Goal: Task Accomplishment & Management: Use online tool/utility

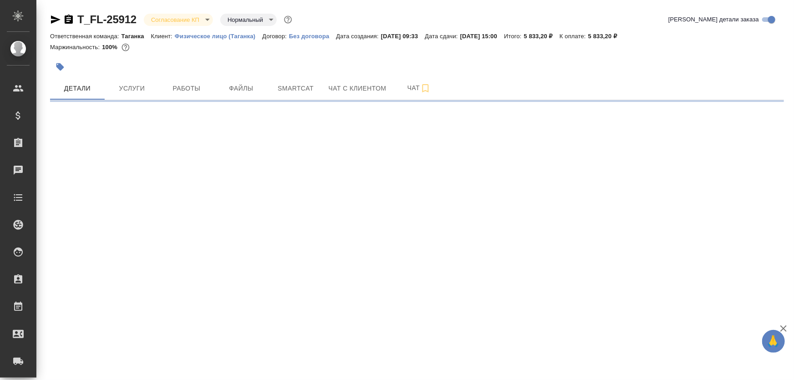
select select "RU"
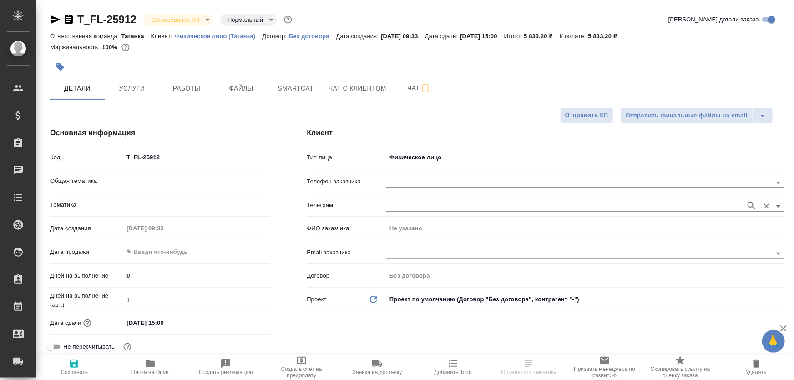
type textarea "x"
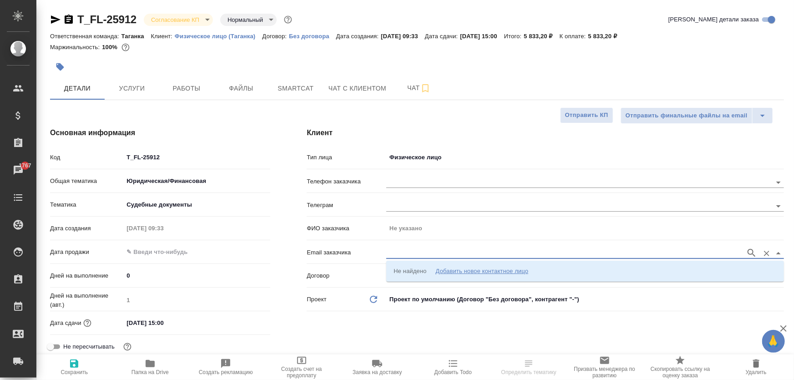
click at [410, 254] on input "text" at bounding box center [563, 252] width 355 height 11
paste input "[EMAIL_ADDRESS][DOMAIN_NAME]"
type input "[EMAIL_ADDRESS][DOMAIN_NAME]"
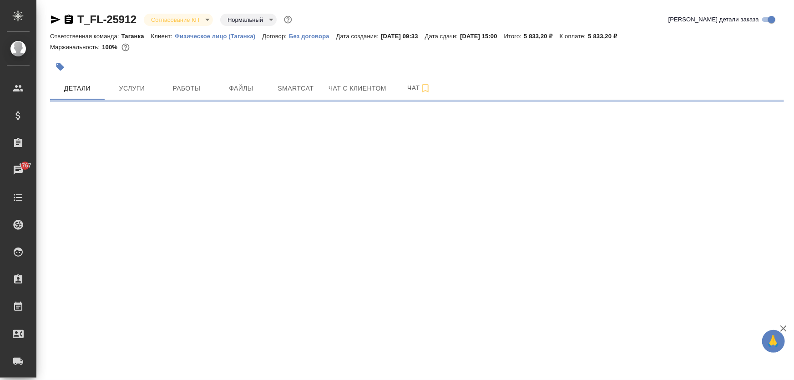
select select "RU"
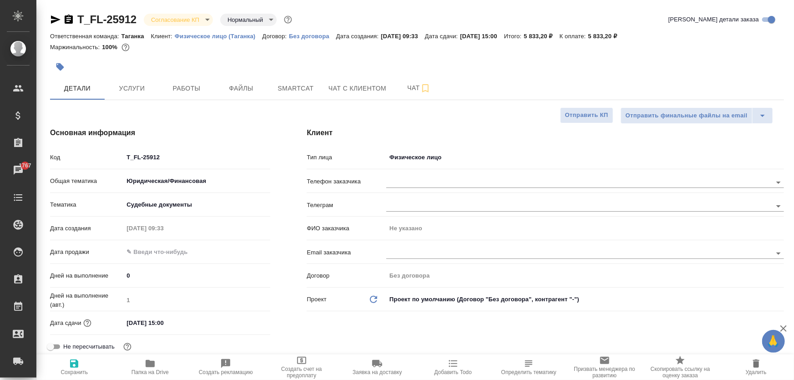
type textarea "x"
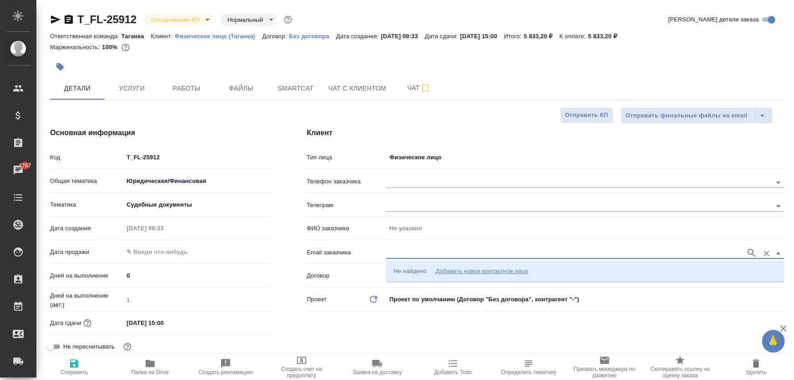
click at [405, 251] on input "text" at bounding box center [563, 252] width 355 height 11
paste input "[EMAIL_ADDRESS][DOMAIN_NAME]"
type input "[EMAIL_ADDRESS][DOMAIN_NAME]"
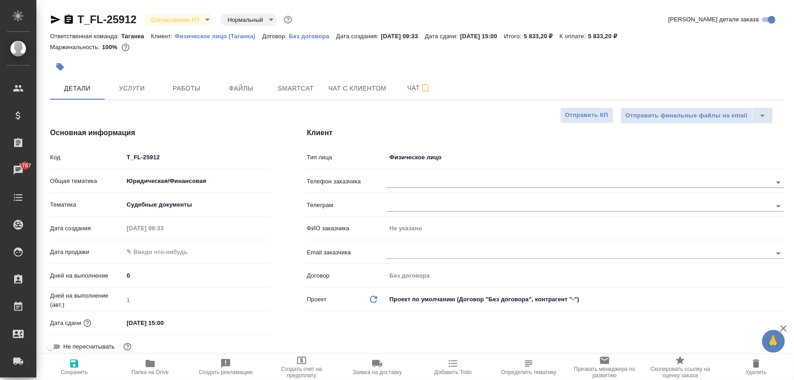
type textarea "x"
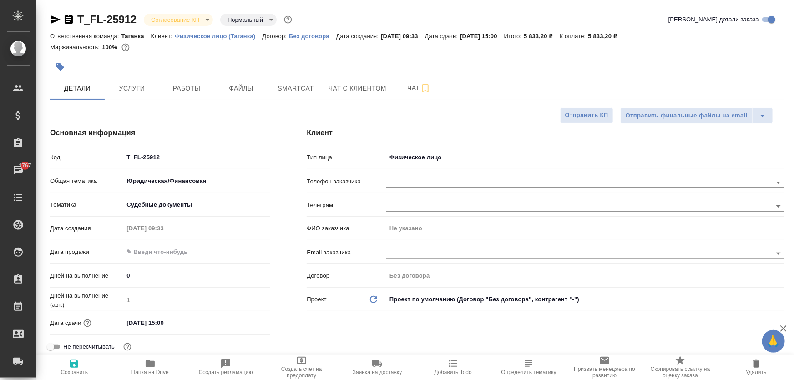
type textarea "x"
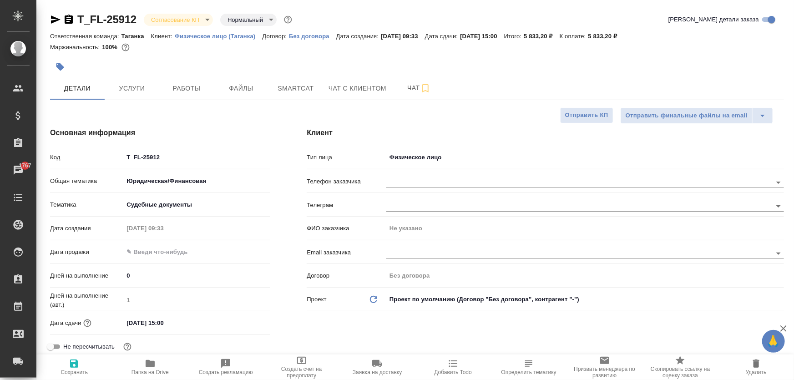
type textarea "x"
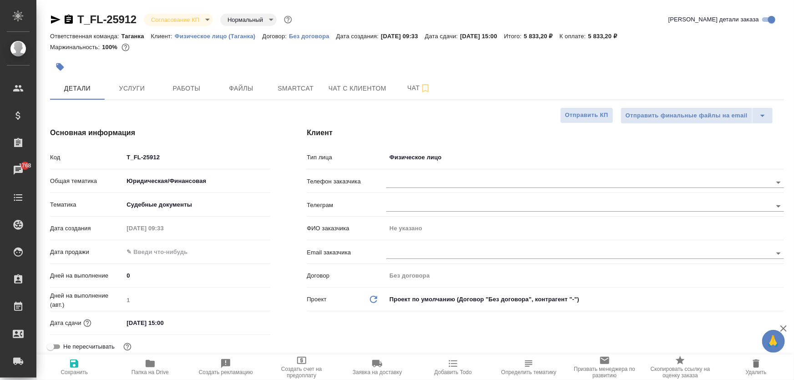
type textarea "x"
click at [407, 200] on input "text" at bounding box center [563, 205] width 355 height 11
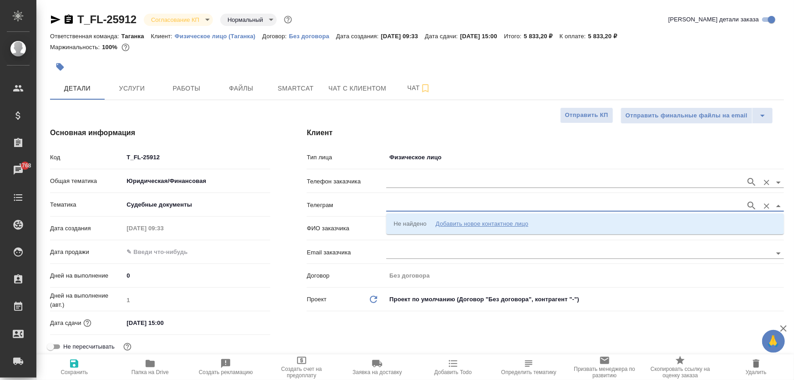
click at [412, 173] on div at bounding box center [585, 181] width 398 height 17
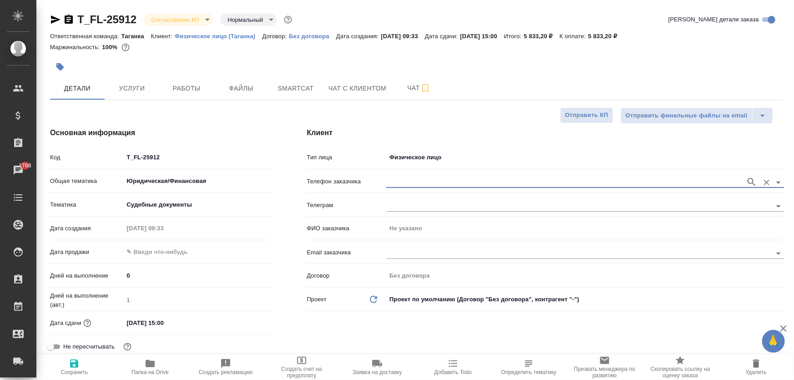
click at [413, 178] on input "text" at bounding box center [563, 181] width 355 height 11
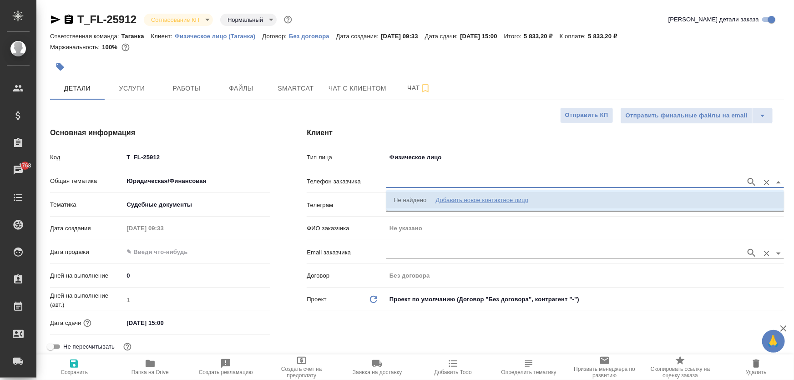
drag, startPoint x: 418, startPoint y: 252, endPoint x: 412, endPoint y: 256, distance: 7.5
click at [418, 252] on input "text" at bounding box center [563, 252] width 355 height 11
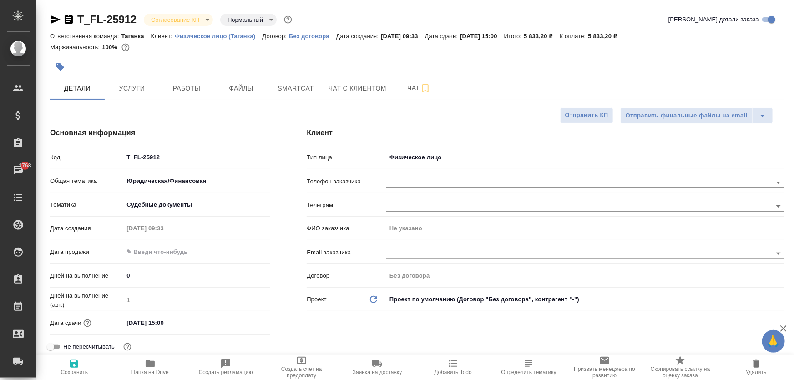
type textarea "x"
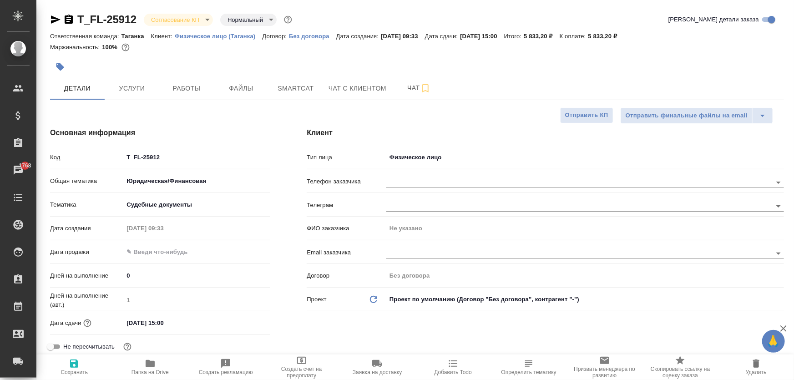
type textarea "x"
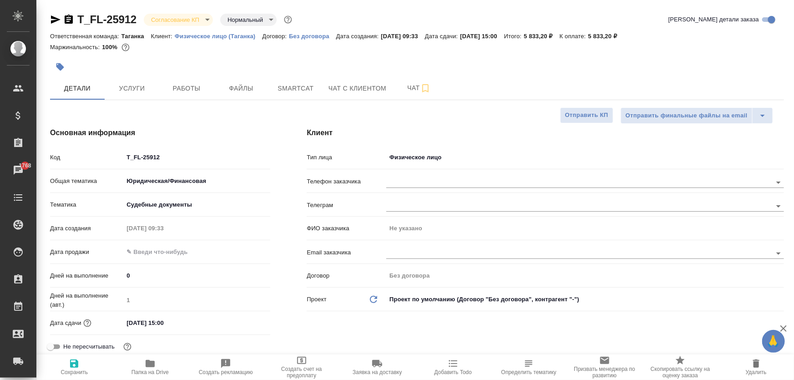
type textarea "x"
paste input "+7 915 304 85 08"
type input "+7 915 304 85 08"
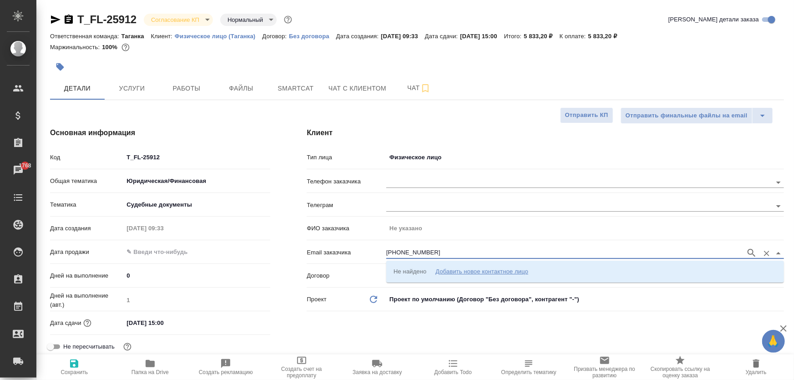
drag, startPoint x: 449, startPoint y: 250, endPoint x: 337, endPoint y: 250, distance: 112.8
click at [337, 250] on div "Email заказчика +7 915 304 85 08" at bounding box center [545, 252] width 477 height 16
click at [397, 179] on input "text" at bounding box center [563, 181] width 355 height 11
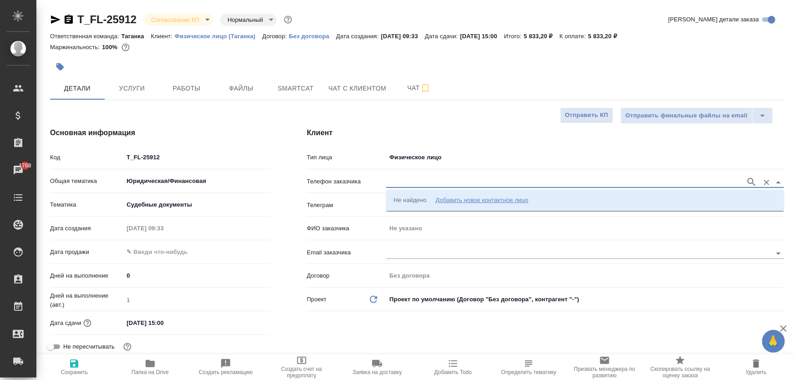
paste input "+7 915 304 85 08"
type input "+7 915 304 85 08"
paste input "+7 915 304 85 08"
click at [394, 180] on input "+7 915 304 85 08" at bounding box center [563, 181] width 355 height 11
click at [405, 181] on input "+7915 304 85 08" at bounding box center [563, 181] width 355 height 11
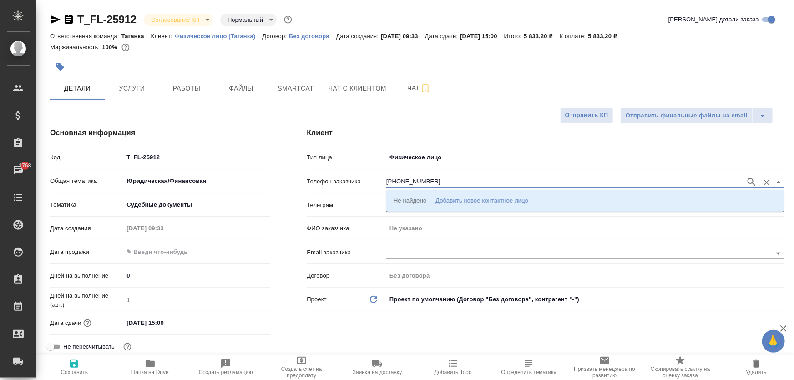
click at [415, 179] on input "+7915304 85 08" at bounding box center [563, 181] width 355 height 11
click at [422, 181] on input "+791530485 08" at bounding box center [563, 181] width 355 height 11
type input "[PHONE_NUMBER]"
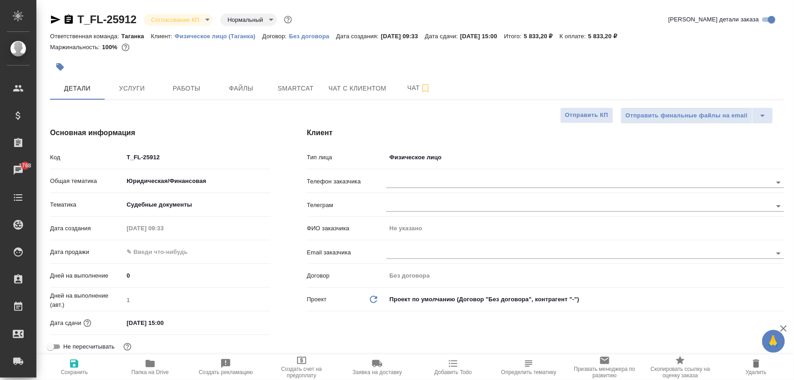
type textarea "x"
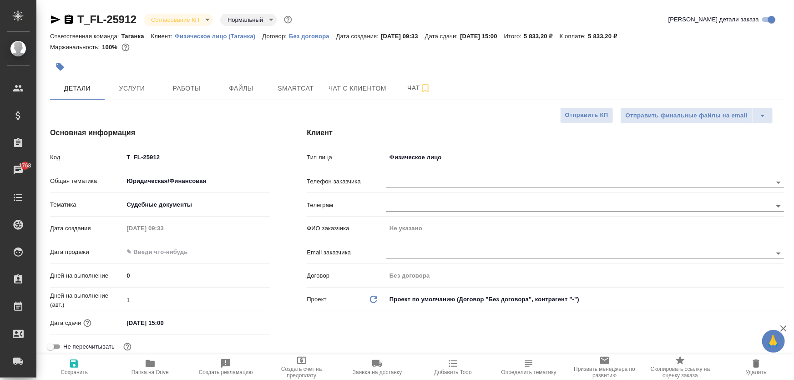
type textarea "x"
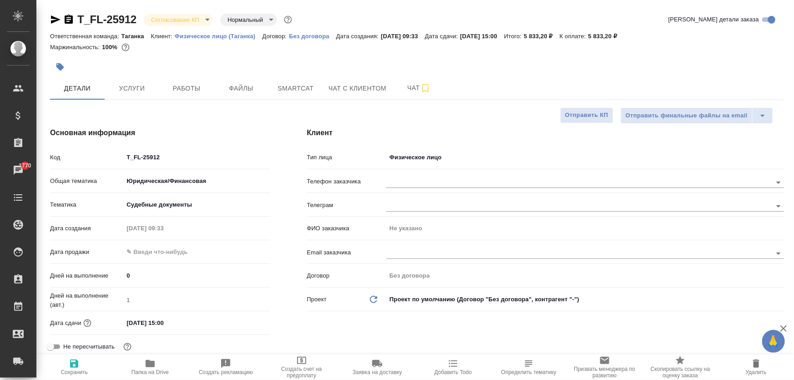
type textarea "x"
paste input "подумай, что можно максимум выжать из той инфы что отдает HH, пожалуйста."
type input "подумай, что можно максимум выжать из той инфы что отдает HH, пожалуйста."
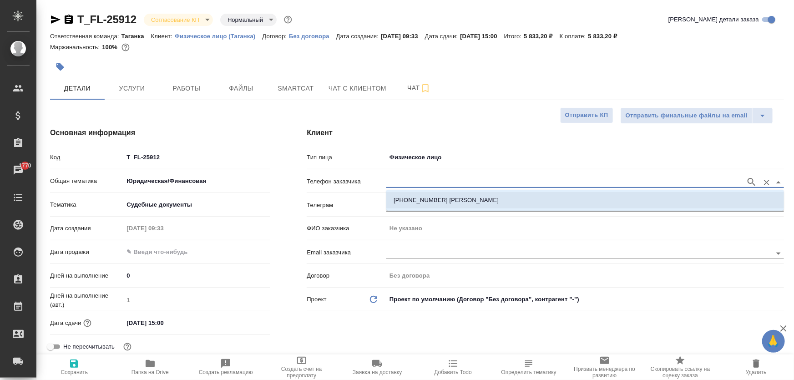
click at [428, 196] on p "+79153048508 Щукина Лилия" at bounding box center [445, 200] width 105 height 9
type input "+79153048508 Щукина Лилия"
type input "[PERSON_NAME]"
type textarea "x"
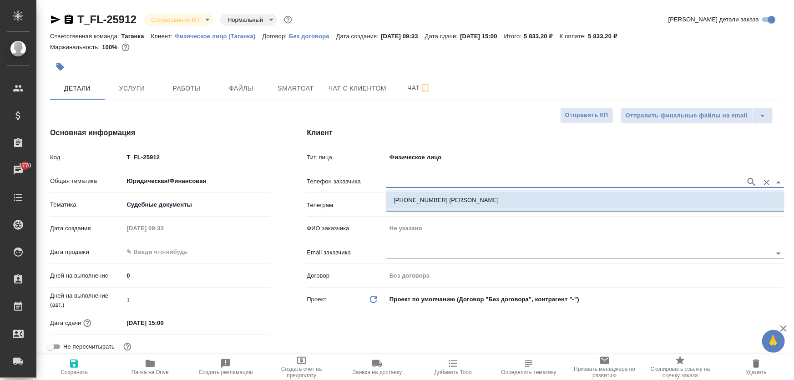
type textarea "x"
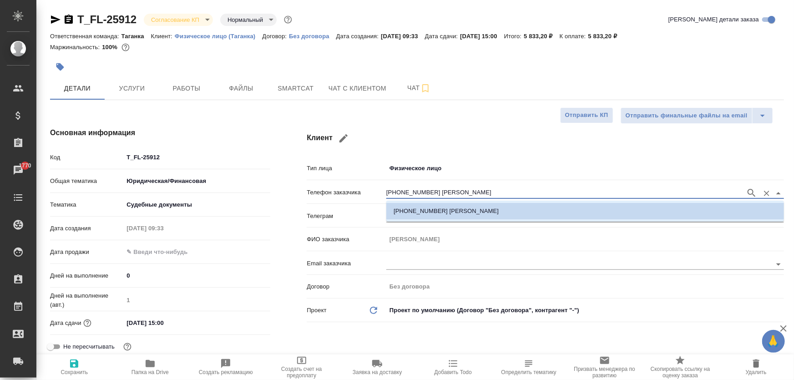
drag, startPoint x: 425, startPoint y: 191, endPoint x: 366, endPoint y: 195, distance: 59.3
click at [366, 195] on div "Телефон заказчика +79153048508 Щукина Лилия" at bounding box center [545, 192] width 477 height 16
click at [454, 207] on p "+79153048508 Щукина Лилия" at bounding box center [445, 210] width 105 height 9
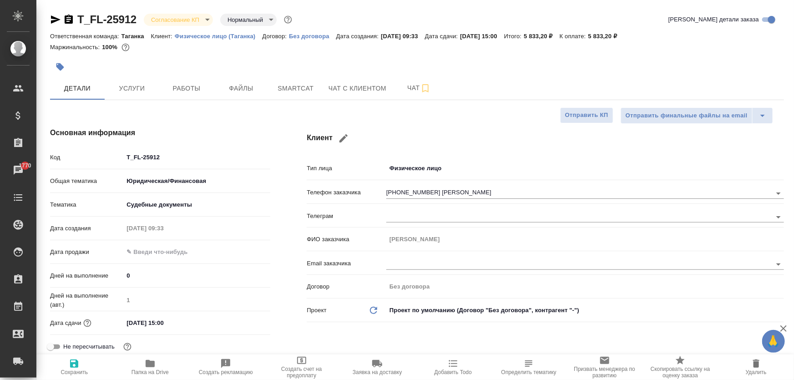
click at [468, 147] on h4 "Клиент" at bounding box center [545, 138] width 477 height 22
click at [69, 365] on icon "button" at bounding box center [74, 363] width 11 height 11
type textarea "x"
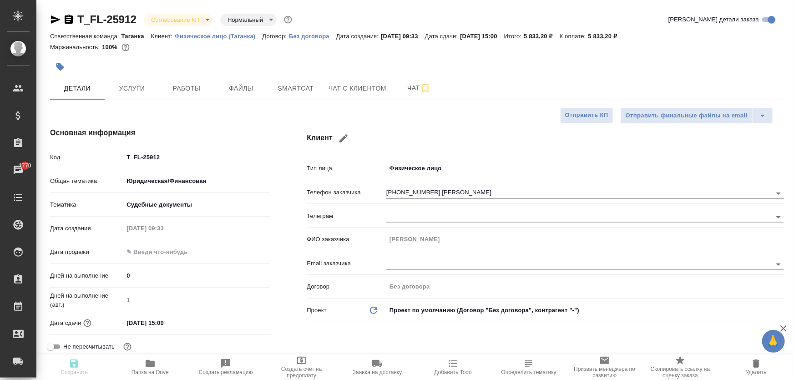
type textarea "x"
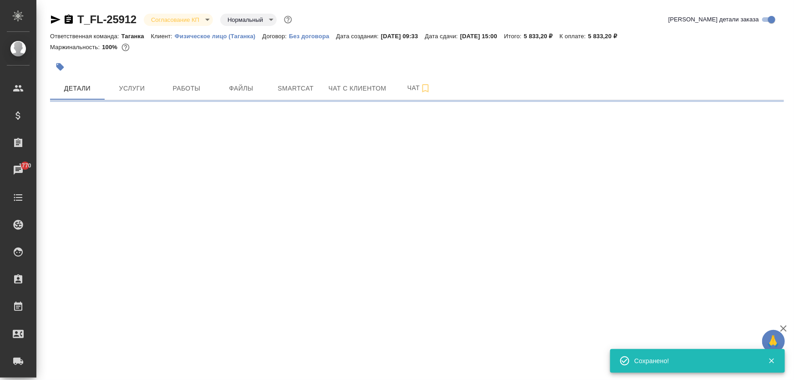
type input "holyTrinity"
select select "RU"
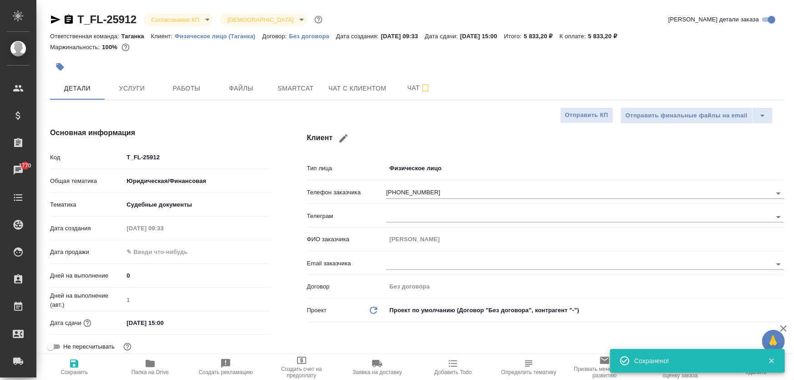
type textarea "x"
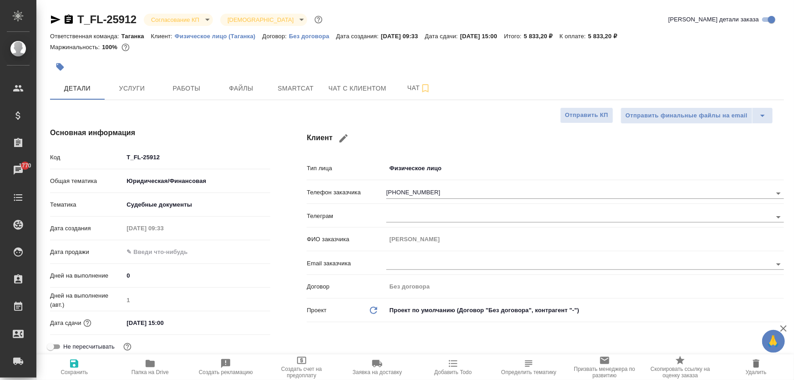
type textarea "x"
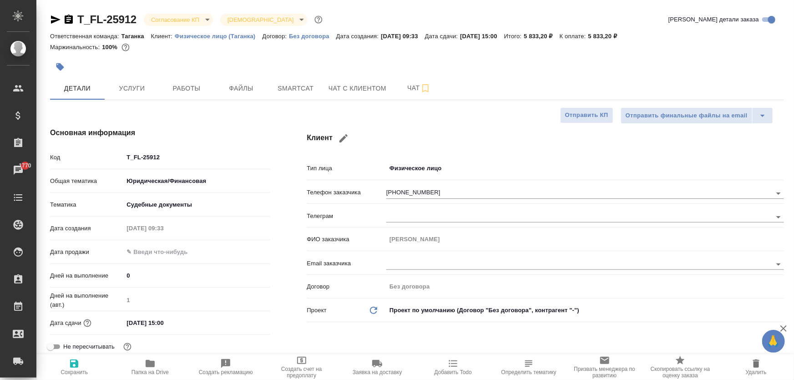
type textarea "x"
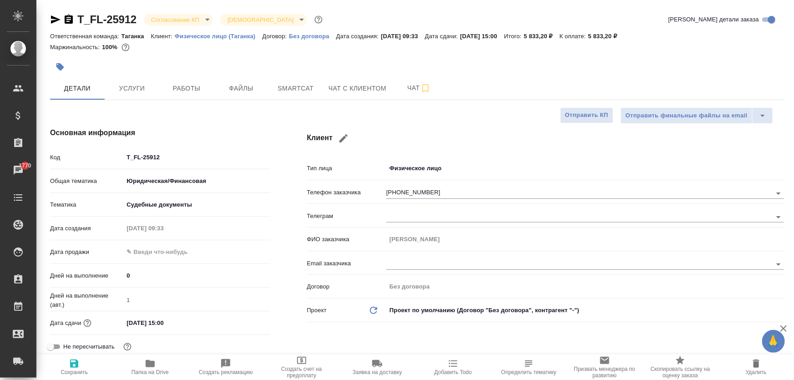
type textarea "x"
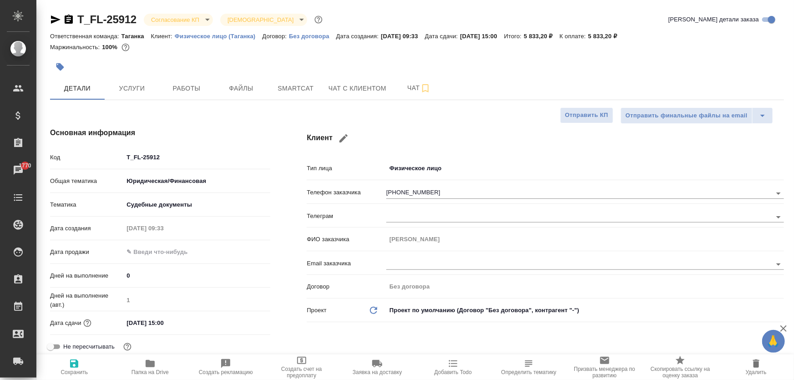
type textarea "x"
click at [403, 259] on input "text" at bounding box center [563, 263] width 355 height 11
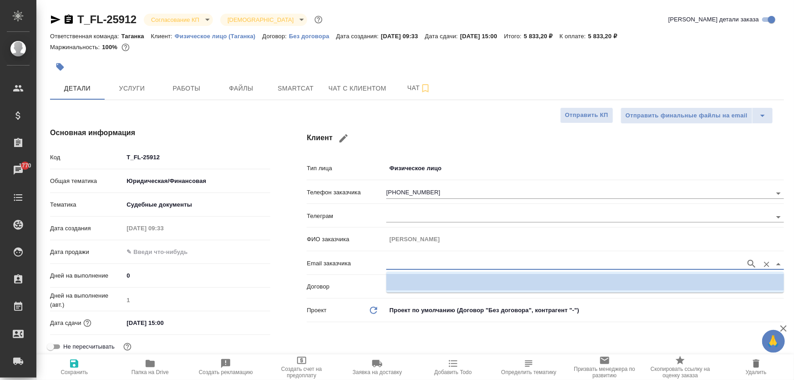
paste input "liliya.schukina@gmail.com"
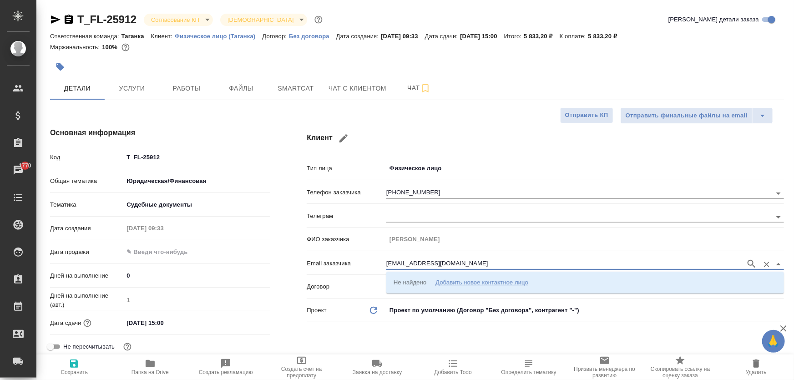
type input "liliya.schukina@gmail.com"
click at [344, 339] on div "Клиент Тип лица Физическое лицо private Телефон заказчика +79153048508 Телеграм…" at bounding box center [544, 256] width 513 height 295
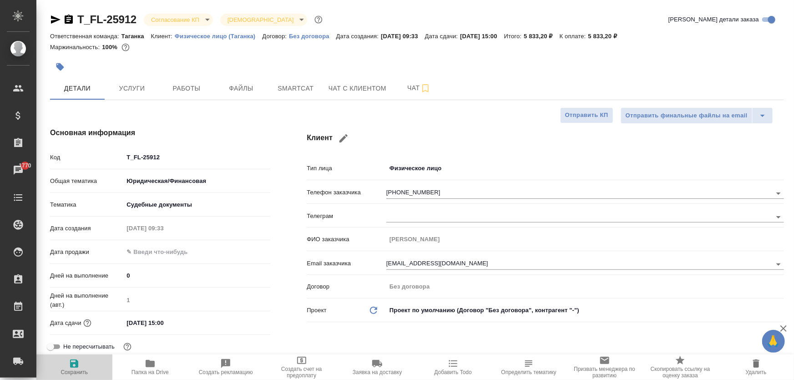
click at [78, 362] on icon "button" at bounding box center [74, 363] width 11 height 11
type textarea "x"
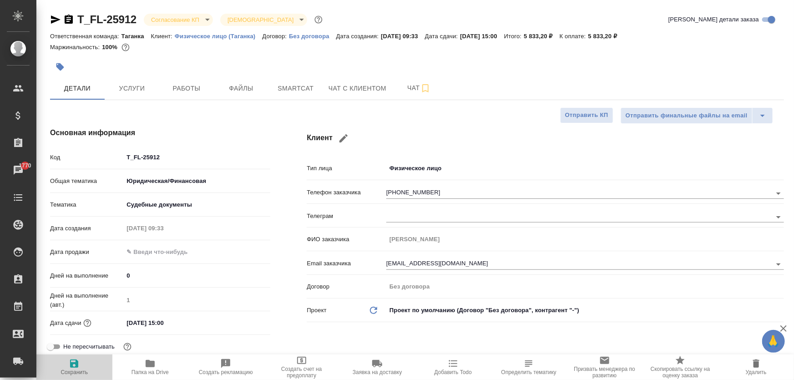
type textarea "x"
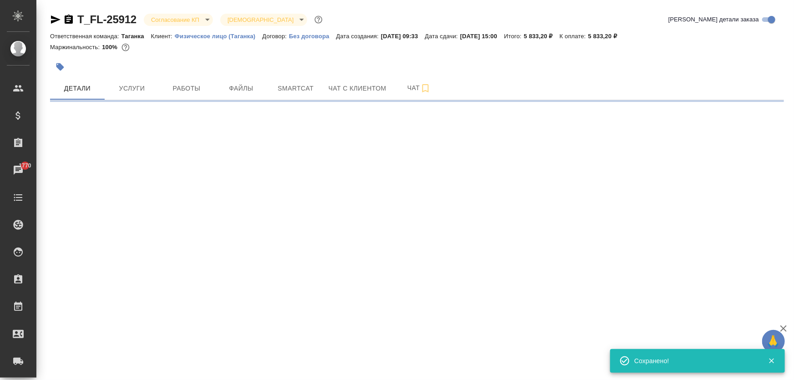
select select "RU"
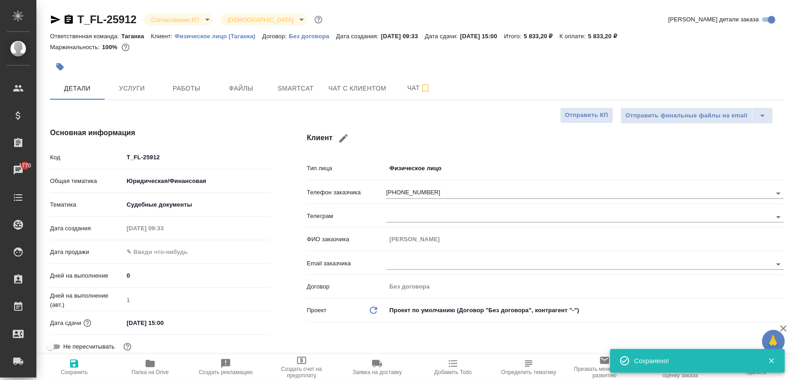
type textarea "x"
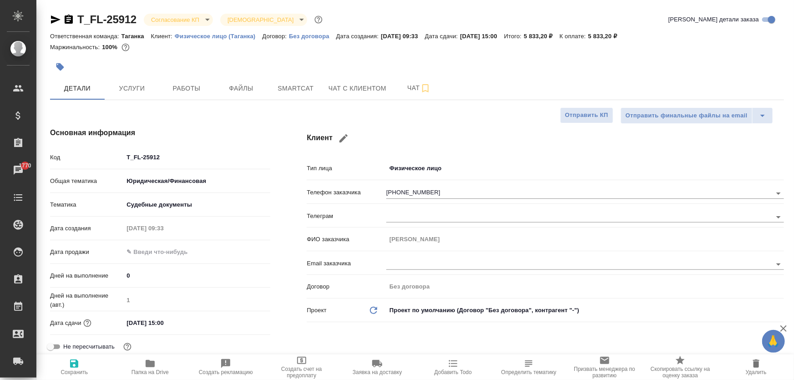
type textarea "x"
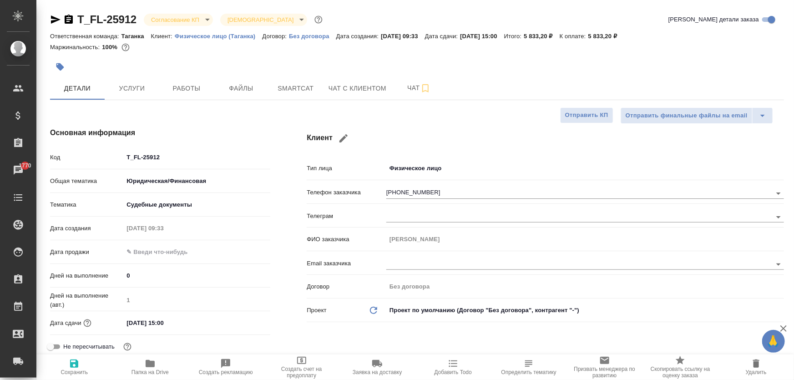
type textarea "x"
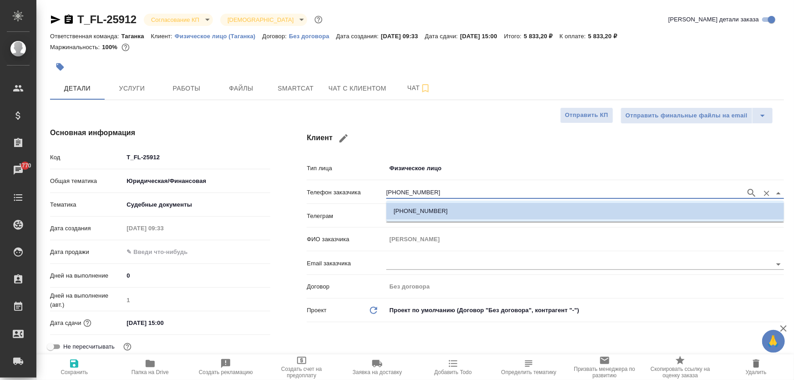
drag, startPoint x: 354, startPoint y: 184, endPoint x: 294, endPoint y: 175, distance: 60.3
click at [294, 175] on div "Клиент Тип лица Физическое лицо private Телефон заказчика +79153048508 Телеграм…" at bounding box center [544, 256] width 513 height 295
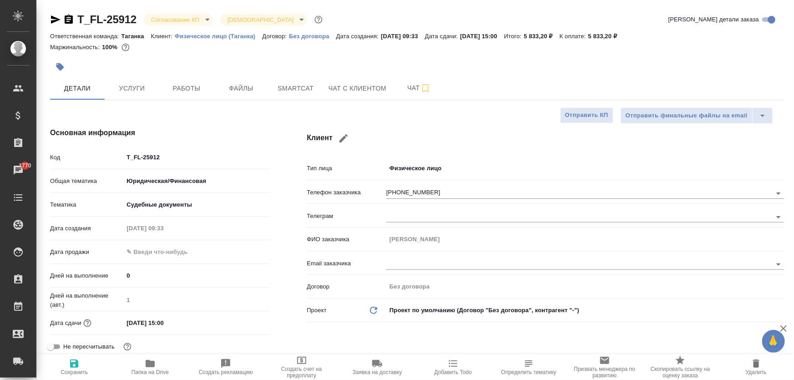
type textarea "x"
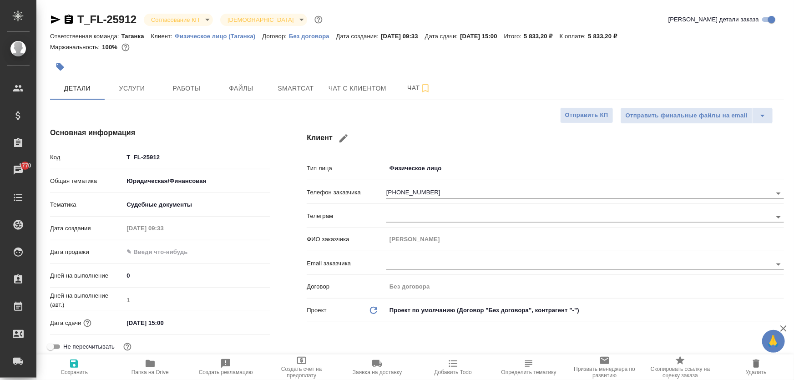
type textarea "x"
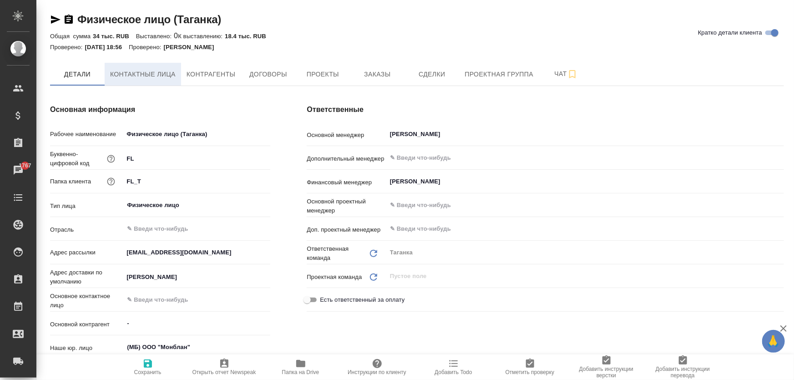
click at [171, 73] on span "Контактные лица" at bounding box center [142, 74] width 65 height 11
select select "RU"
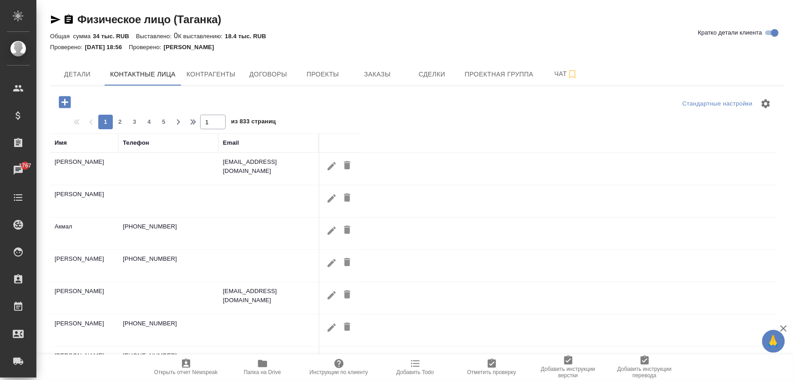
click at [59, 101] on icon "button" at bounding box center [65, 102] width 12 height 12
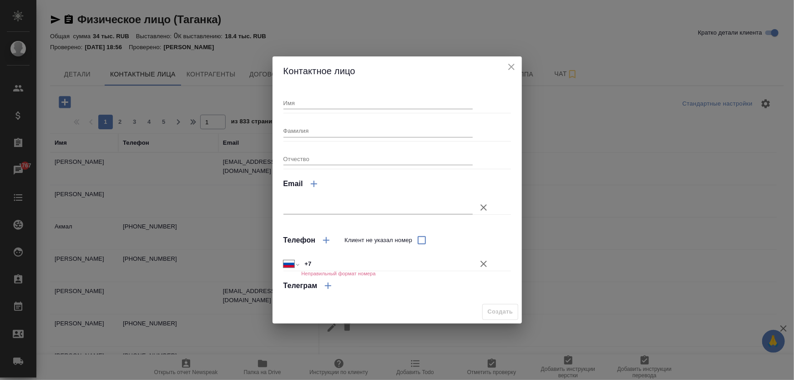
click at [518, 30] on icon "close" at bounding box center [523, 25] width 11 height 11
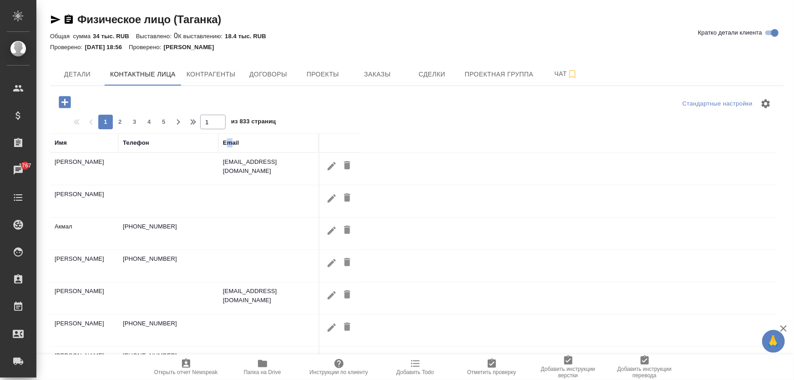
click at [230, 139] on div "Email" at bounding box center [231, 142] width 16 height 9
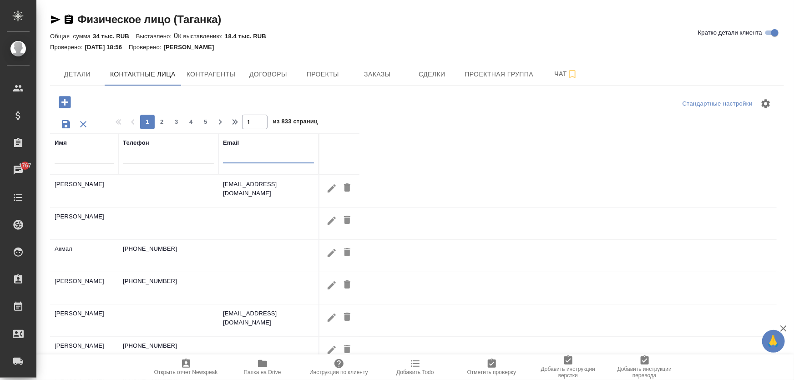
drag, startPoint x: 239, startPoint y: 156, endPoint x: 245, endPoint y: 150, distance: 8.0
click at [241, 154] on input "text" at bounding box center [268, 157] width 91 height 11
paste input "[EMAIL_ADDRESS][DOMAIN_NAME]"
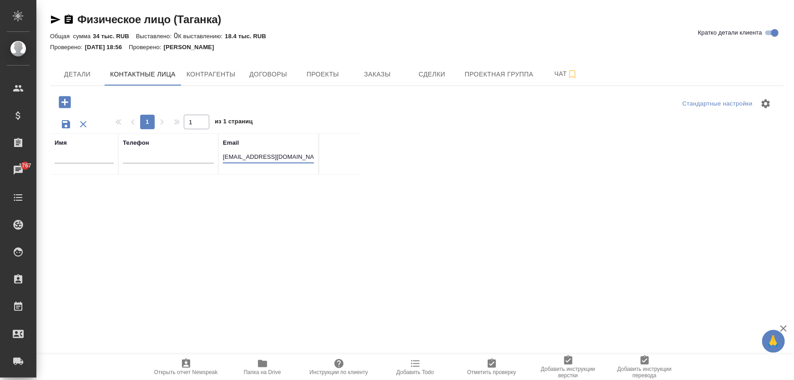
type input "[EMAIL_ADDRESS][DOMAIN_NAME]"
drag, startPoint x: 102, startPoint y: 139, endPoint x: 98, endPoint y: 146, distance: 7.7
click at [100, 144] on div "Имя" at bounding box center [84, 142] width 59 height 9
drag, startPoint x: 287, startPoint y: 159, endPoint x: 125, endPoint y: 159, distance: 161.9
click at [125, 160] on tr "Имя Телефон Email liliya.schukina@gmail.com" at bounding box center [204, 153] width 309 height 41
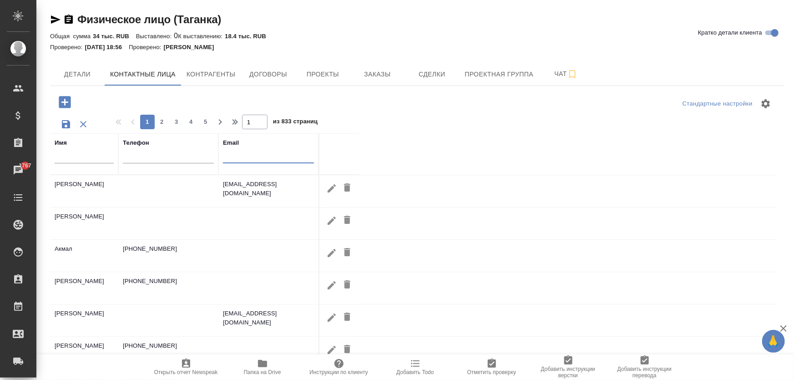
click at [96, 164] on div at bounding box center [84, 158] width 59 height 22
click at [96, 159] on input "text" at bounding box center [84, 157] width 59 height 11
paste input "Щукина"
type input "Щукина"
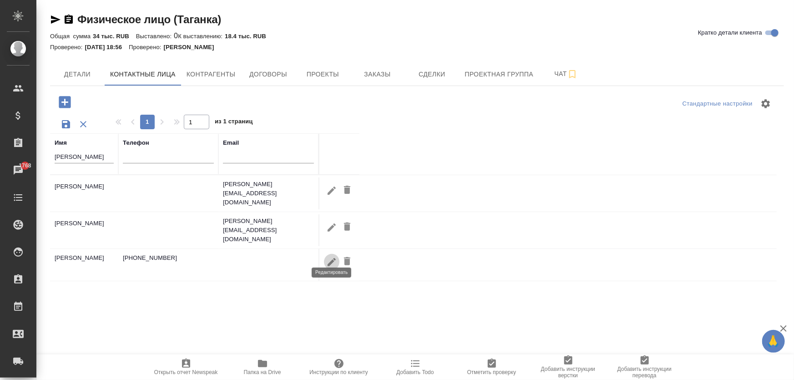
click at [332, 257] on icon "button" at bounding box center [331, 262] width 11 height 11
type input "Щукина Лилия"
type input "+7 915 304 85 08"
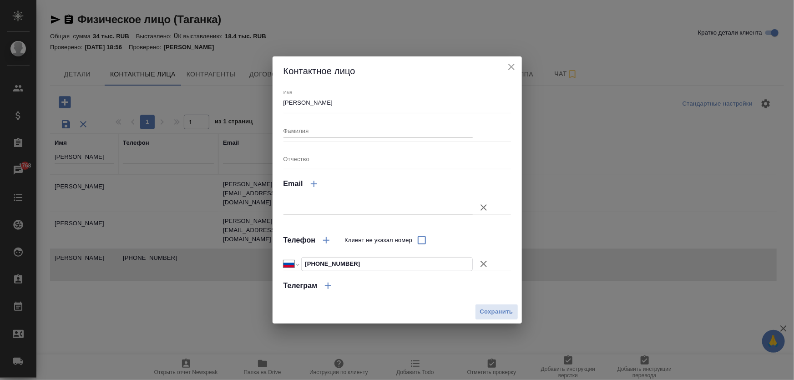
drag, startPoint x: 353, startPoint y: 264, endPoint x: 300, endPoint y: 264, distance: 52.8
click at [300, 264] on div "Международный Австралия Австрия Азербайджан Албания Алжир Американское Самоа Ан…" at bounding box center [378, 264] width 190 height 14
drag, startPoint x: 514, startPoint y: 67, endPoint x: 506, endPoint y: 61, distance: 10.1
click at [518, 30] on icon "close" at bounding box center [523, 25] width 11 height 11
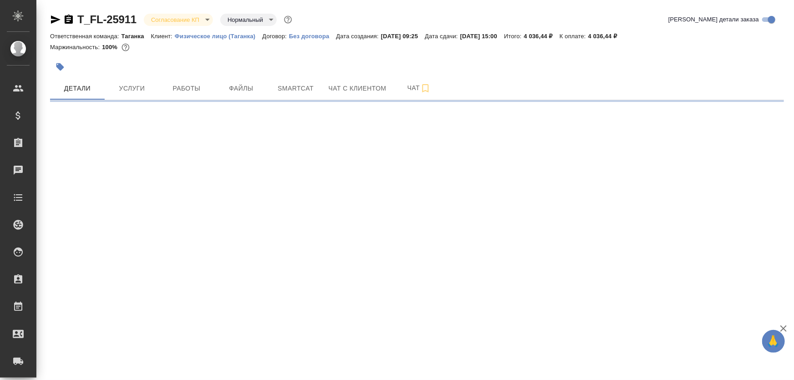
select select "RU"
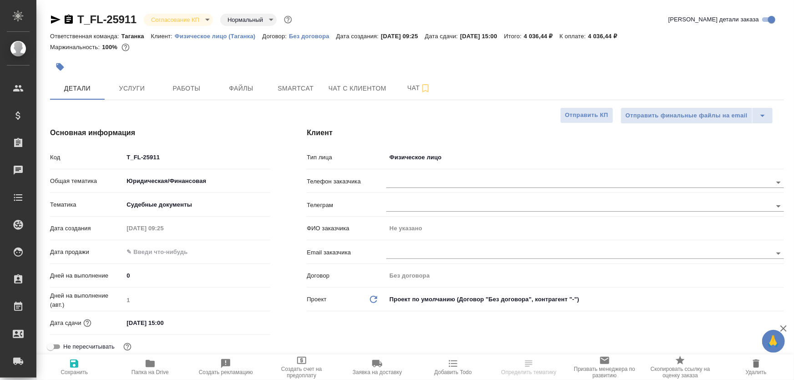
type textarea "x"
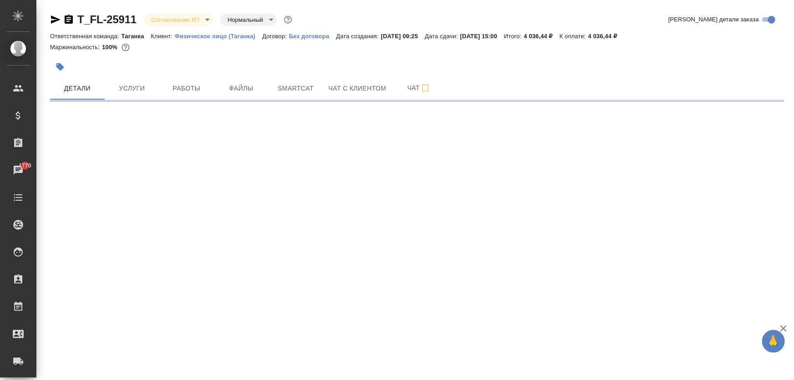
select select "RU"
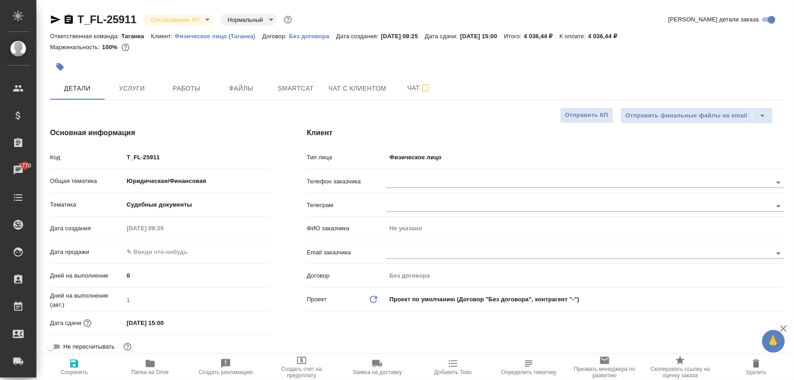
type textarea "x"
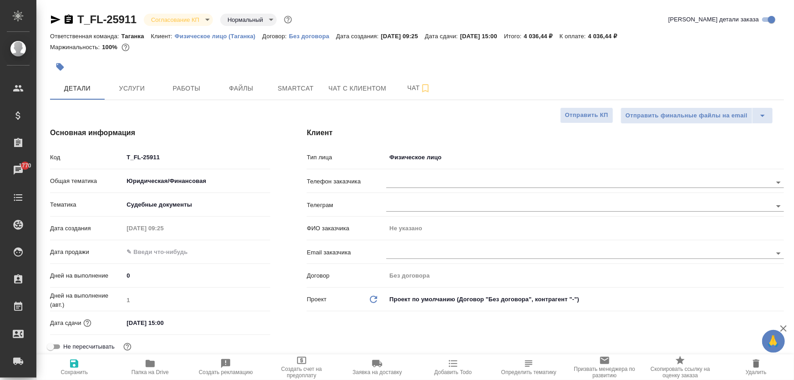
type textarea "x"
click at [402, 174] on div at bounding box center [585, 181] width 398 height 17
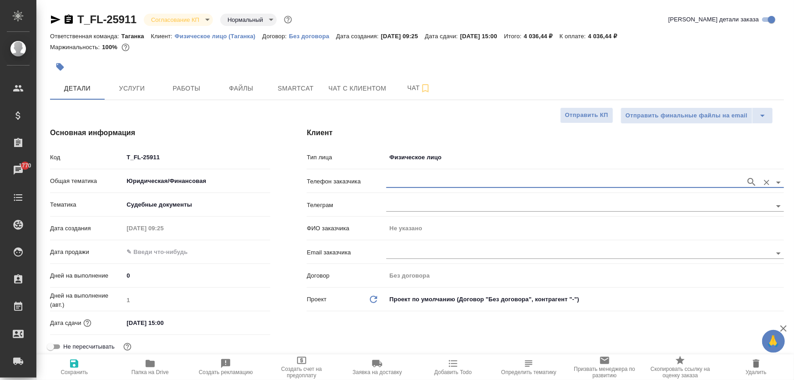
click at [403, 185] on input "text" at bounding box center [563, 181] width 355 height 11
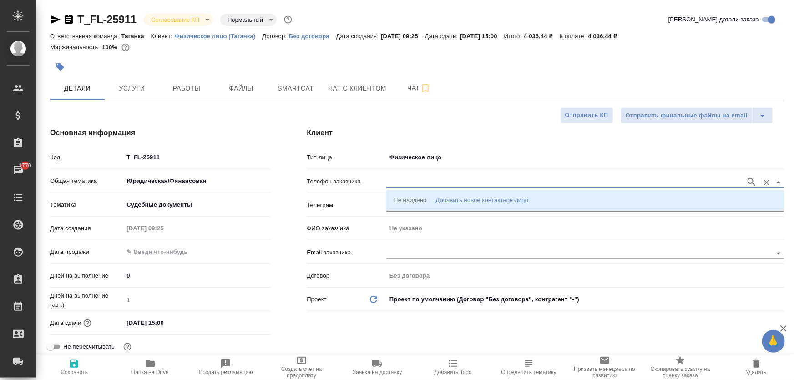
paste input "[PHONE_NUMBER]"
type input "[PHONE_NUMBER]"
click at [422, 199] on p "+79153048508 Щукина Лилия" at bounding box center [445, 200] width 105 height 9
type input "+79153048508 Щукина Лилия"
type input "[PERSON_NAME]"
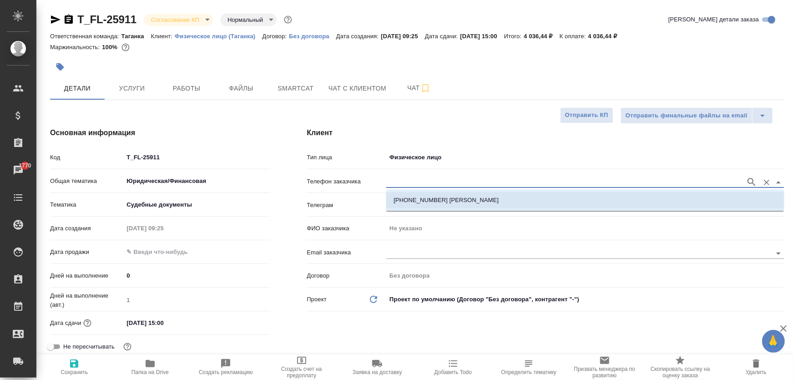
type textarea "x"
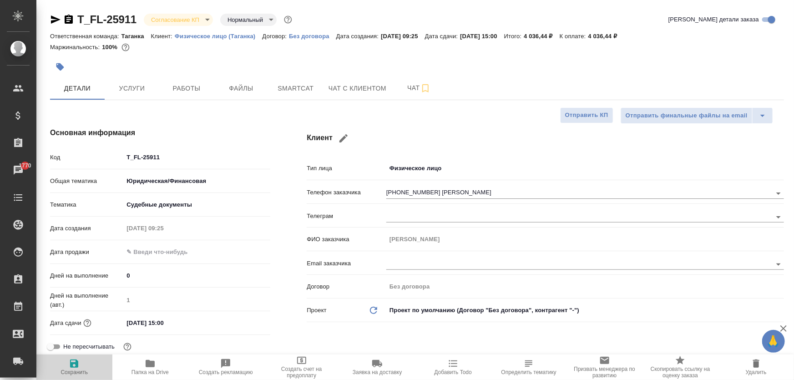
click at [75, 367] on icon "button" at bounding box center [74, 363] width 8 height 8
type textarea "x"
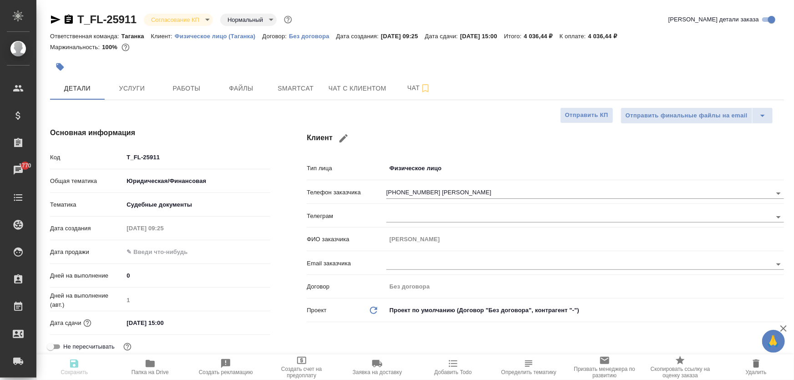
type textarea "x"
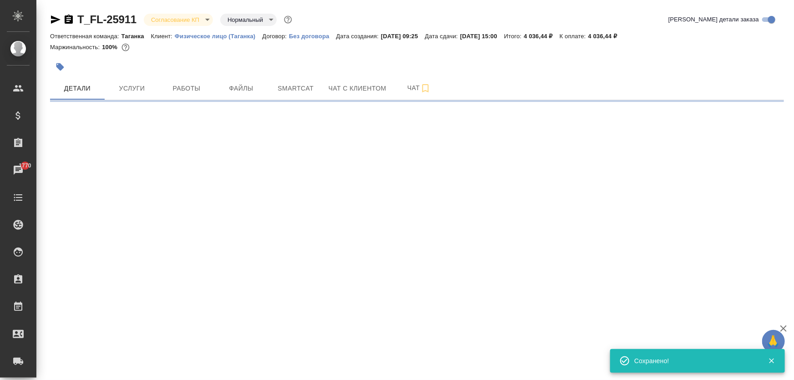
type input "holyTrinity"
select select "RU"
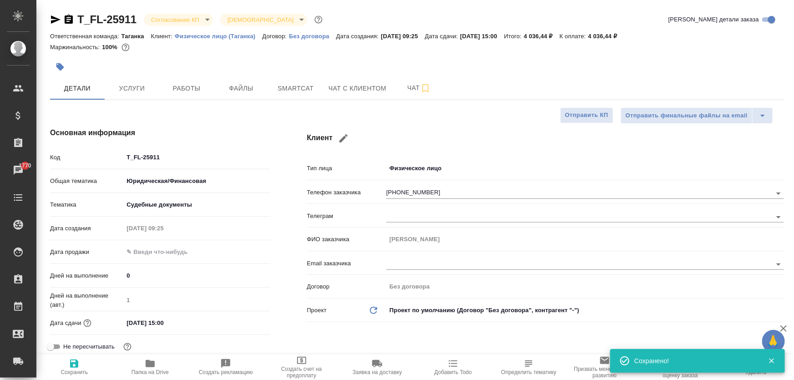
type textarea "x"
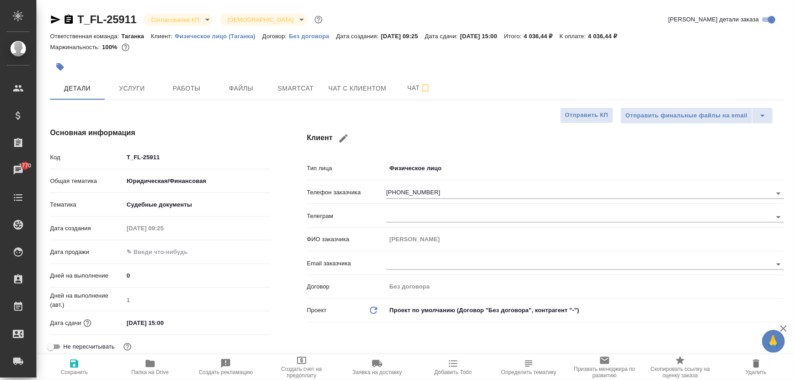
click at [344, 136] on icon "button" at bounding box center [343, 138] width 11 height 11
type input "[PERSON_NAME]"
type input "+7 915 304 85 08"
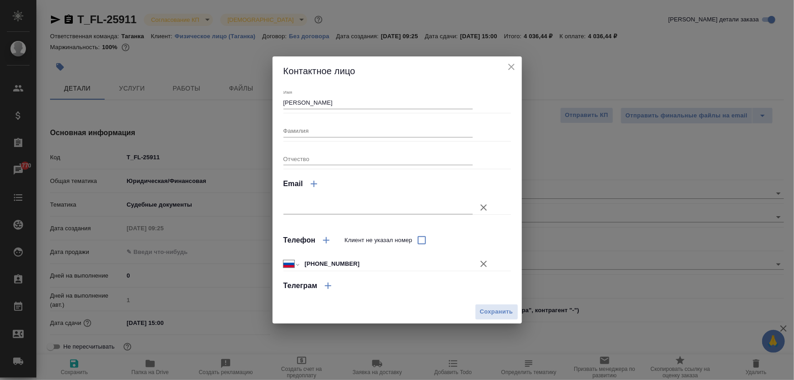
type textarea "x"
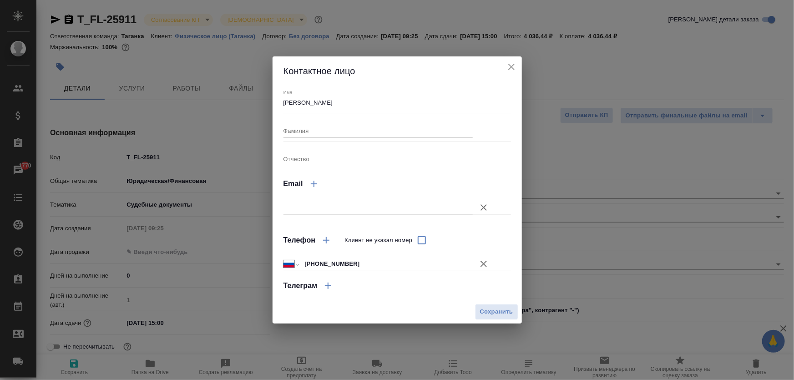
type textarea "x"
click at [320, 206] on input "text" at bounding box center [378, 207] width 190 height 13
paste input "[EMAIL_ADDRESS][DOMAIN_NAME]"
type input "[EMAIL_ADDRESS][DOMAIN_NAME]"
click at [506, 176] on div "Email" at bounding box center [396, 184] width 227 height 22
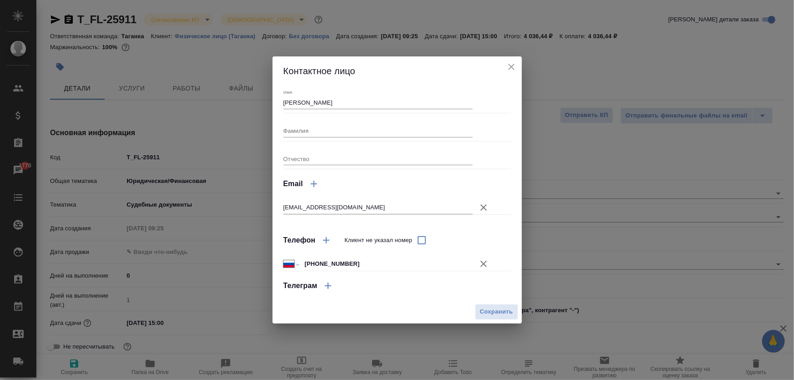
click at [487, 310] on span "Сохранить" at bounding box center [496, 312] width 33 height 10
type textarea "x"
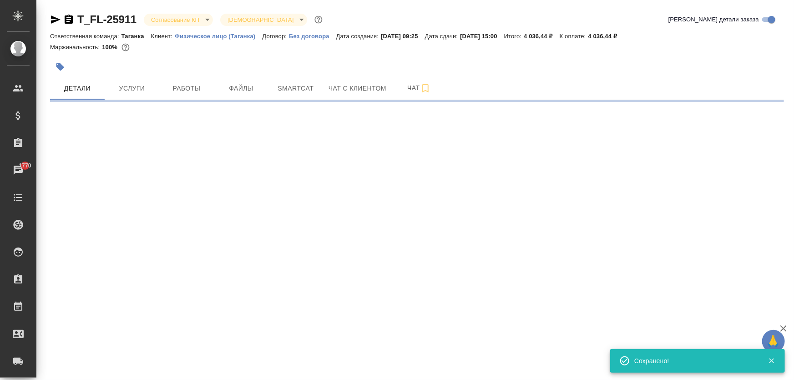
select select "RU"
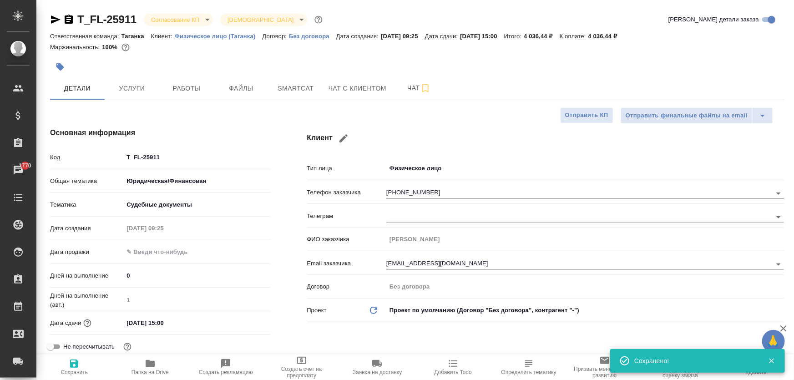
type textarea "x"
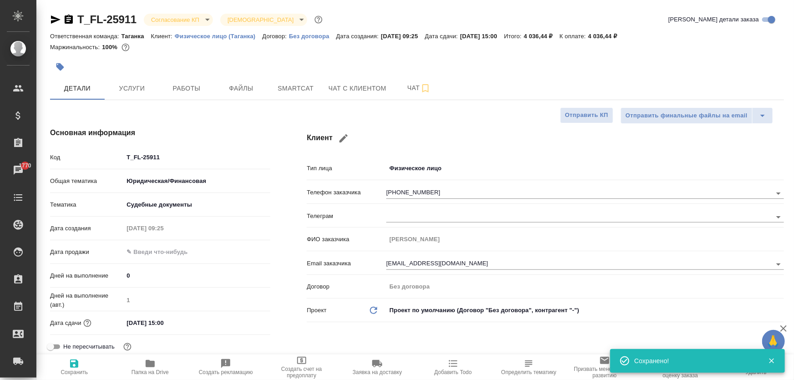
type textarea "x"
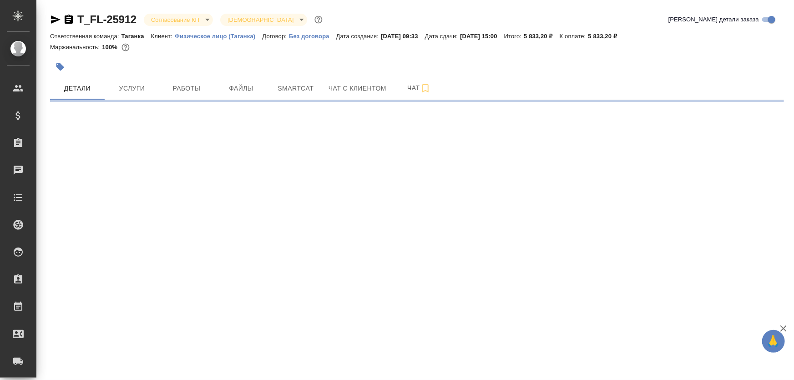
select select "RU"
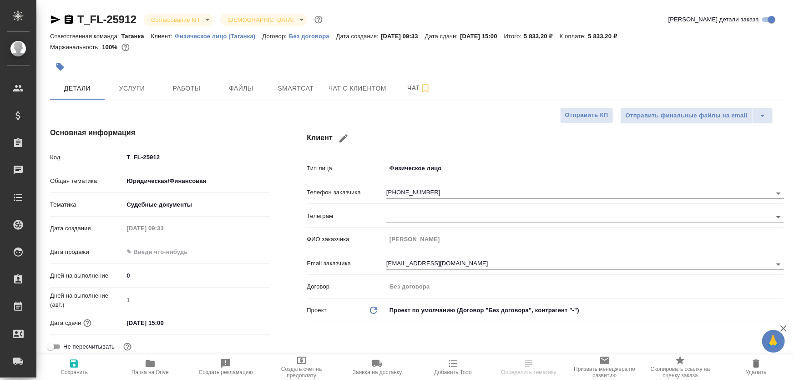
type textarea "x"
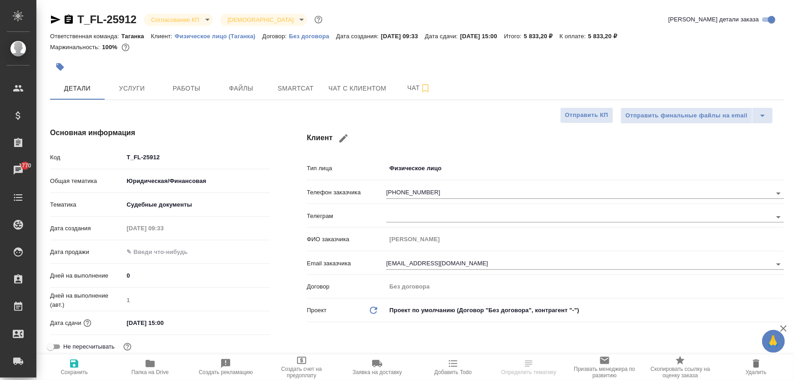
type textarea "x"
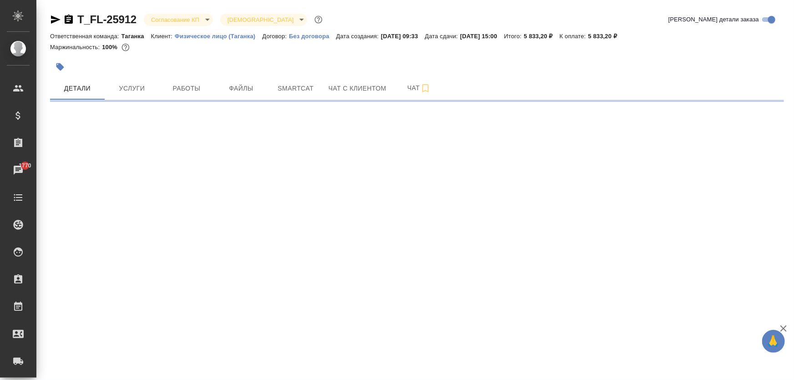
select select "RU"
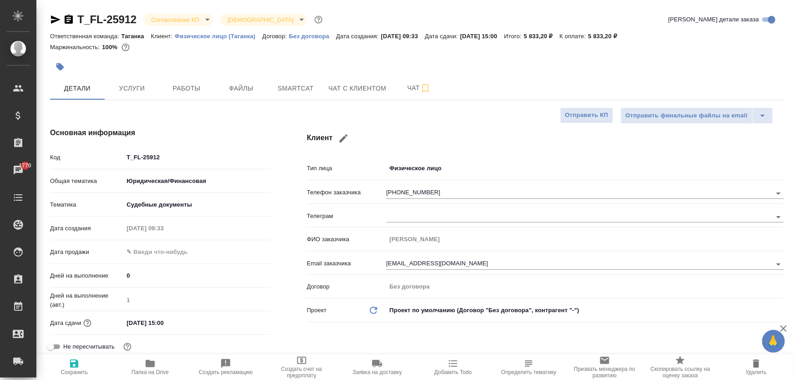
type textarea "x"
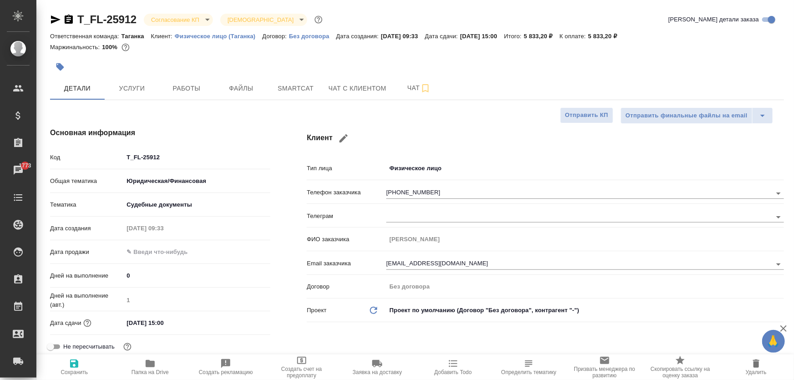
type textarea "x"
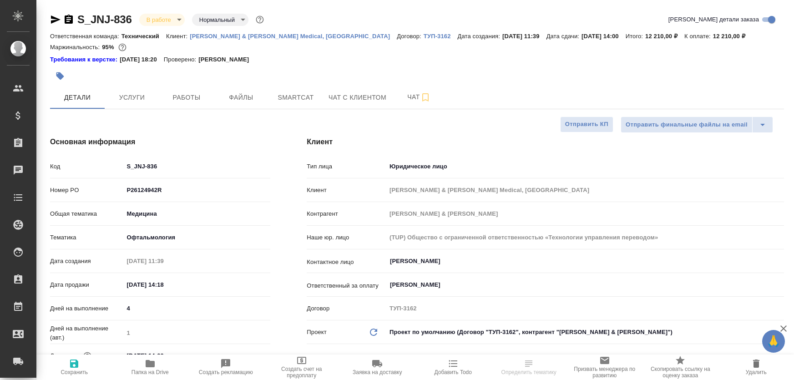
select select "RU"
type textarea "x"
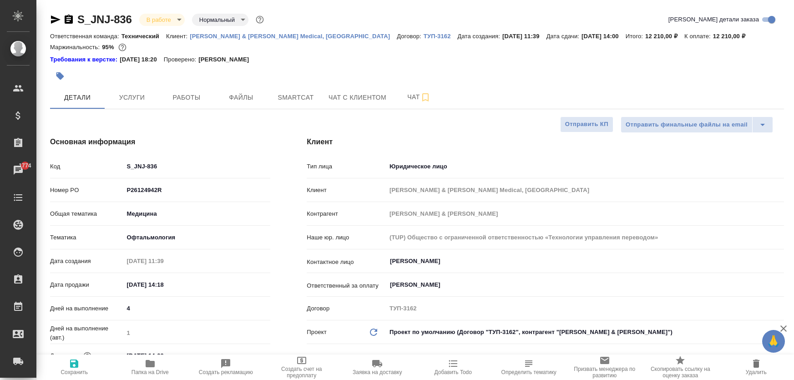
type textarea "x"
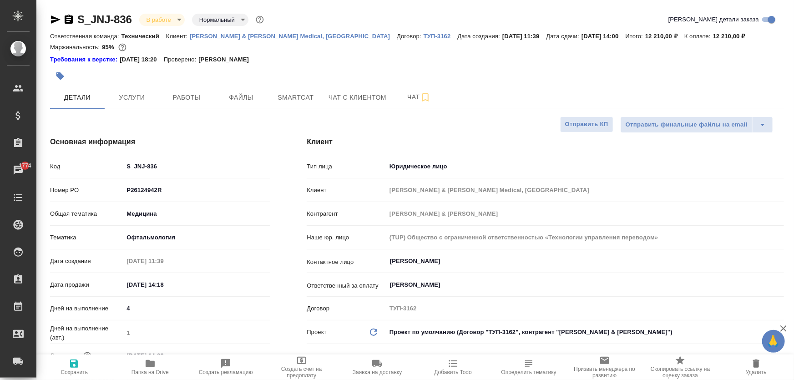
type textarea "x"
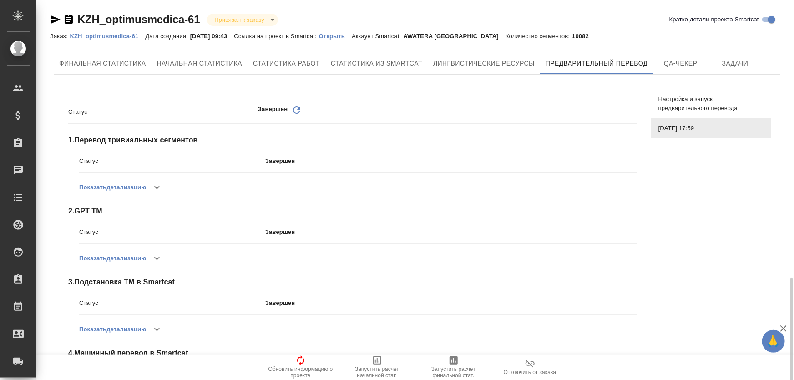
scroll to position [163, 0]
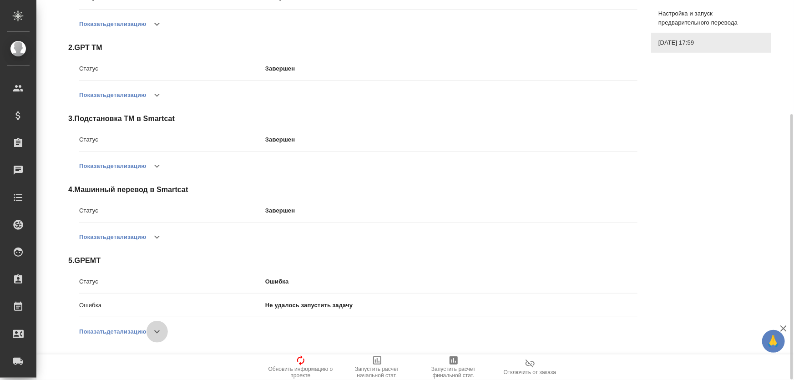
click at [150, 336] on button "button" at bounding box center [157, 332] width 22 height 22
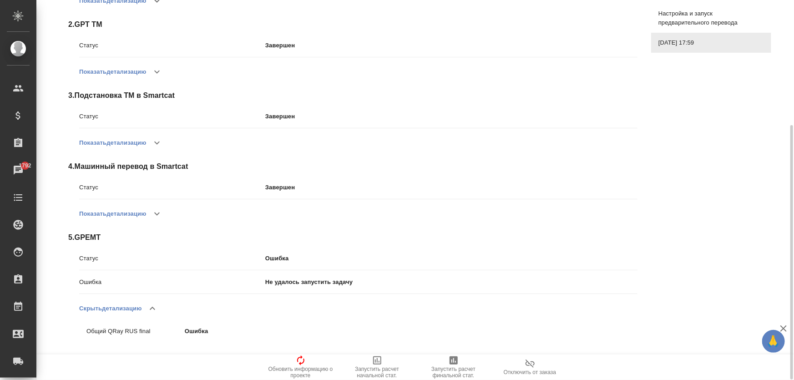
scroll to position [0, 0]
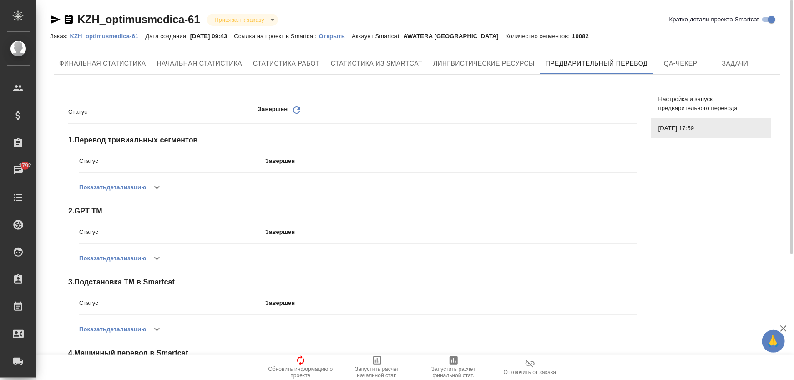
click at [336, 36] on p "Открыть" at bounding box center [335, 36] width 33 height 7
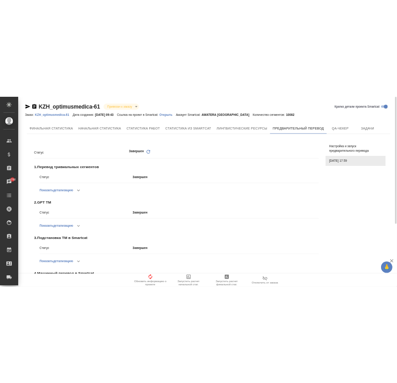
scroll to position [186, 0]
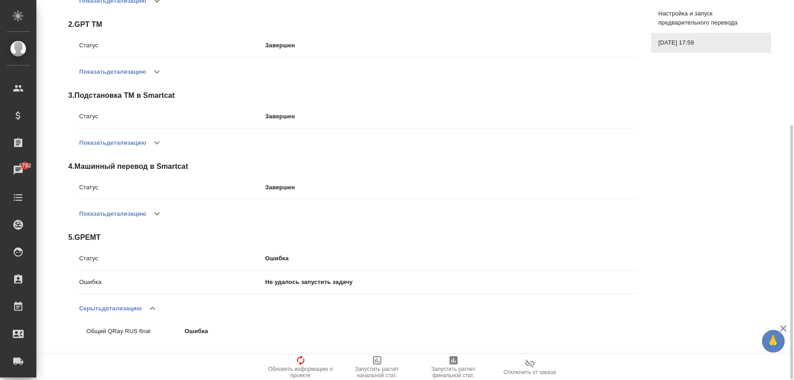
click at [139, 211] on button "Показать детализацию" at bounding box center [112, 214] width 67 height 22
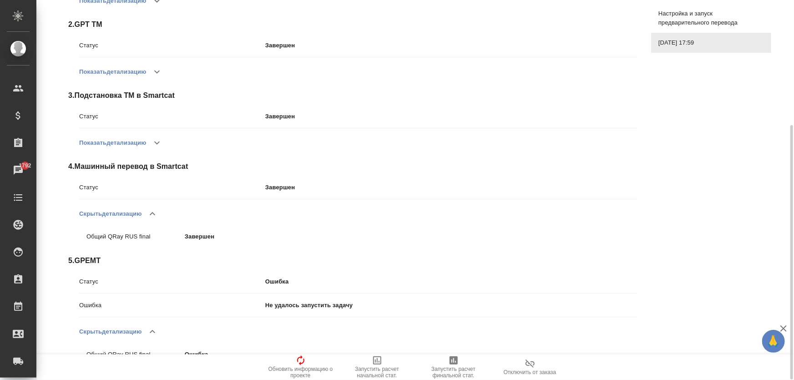
click at [139, 216] on button "Скрыть детализацию" at bounding box center [110, 214] width 62 height 22
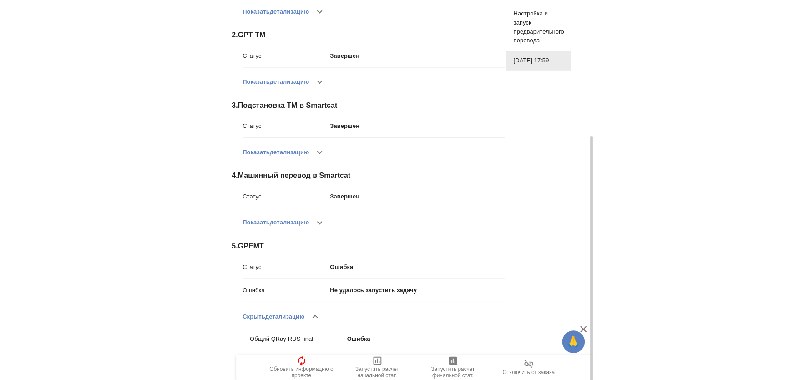
scroll to position [194, 0]
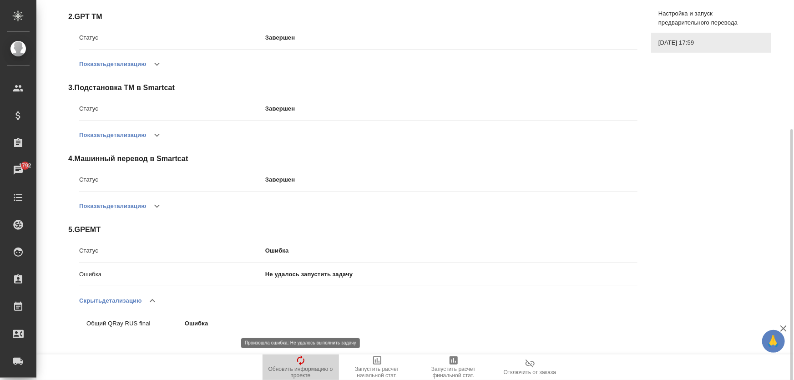
click at [306, 362] on span "Обновить информацию о проекте" at bounding box center [300, 367] width 65 height 24
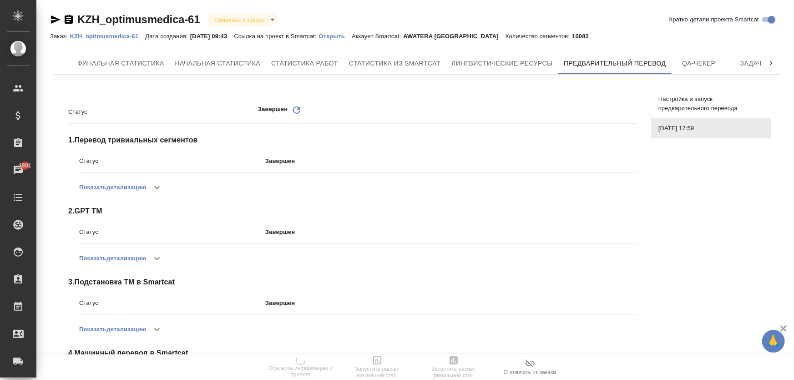
click at [125, 36] on p "KZH_optimusmedica-61" at bounding box center [107, 36] width 75 height 7
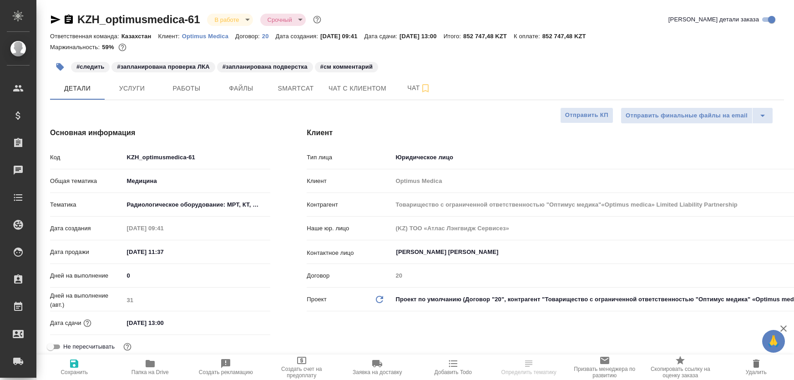
select select "RU"
type input "[PERSON_NAME]"
type input "Товарищество с ограниченной ответственностью "Оптимус медика"«Optimus medica» L…"
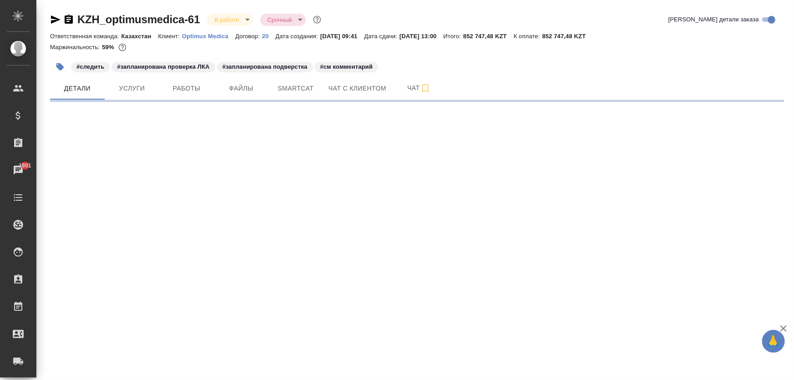
select select "RU"
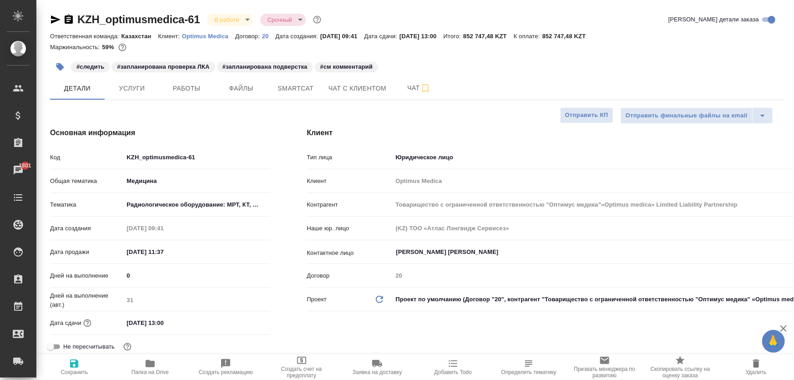
type textarea "x"
type input "Товарищество с ограниченной ответственностью "Оптимус медика"«Optimus medica» L…"
type textarea "x"
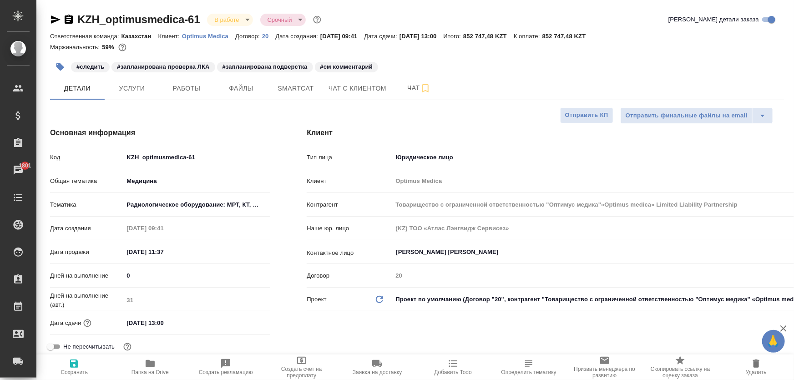
type textarea "x"
type input "Товарищество с ограниченной ответственностью "Оптимус медика"«Optimus medica» L…"
type textarea "x"
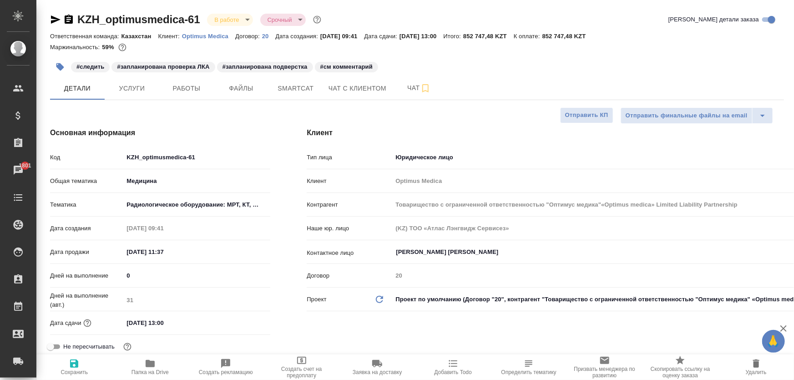
type textarea "x"
type input "Товарищество с ограниченной ответственностью "Оптимус медика"«Optimus medica» L…"
type textarea "x"
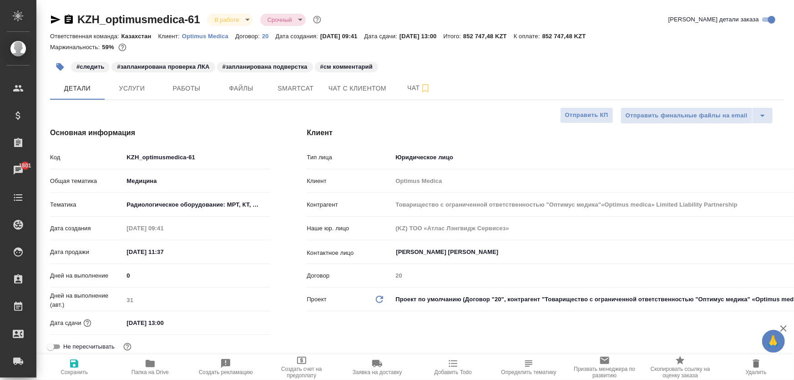
type input "Товарищество с ограниченной ответственностью "Оптимус медика"«Optimus medica» L…"
type textarea "x"
drag, startPoint x: 51, startPoint y: 321, endPoint x: 80, endPoint y: 322, distance: 29.2
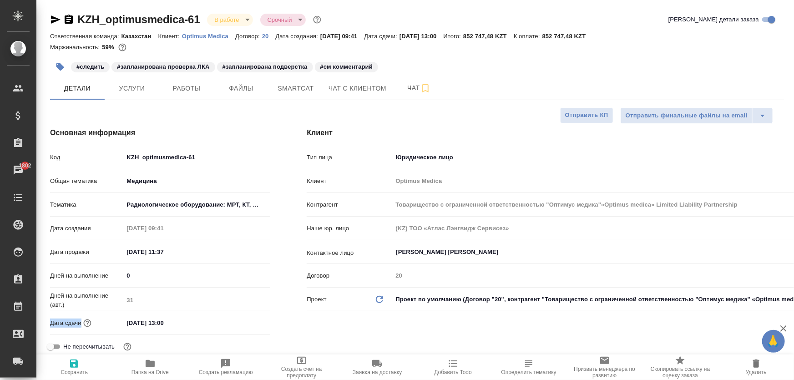
click at [80, 322] on p "Дата сдачи" at bounding box center [65, 322] width 31 height 9
copy p "Дата сдачи"
type input "Товарищество с ограниченной ответственностью "Оптимус медика"«Optimus medica» L…"
type textarea "x"
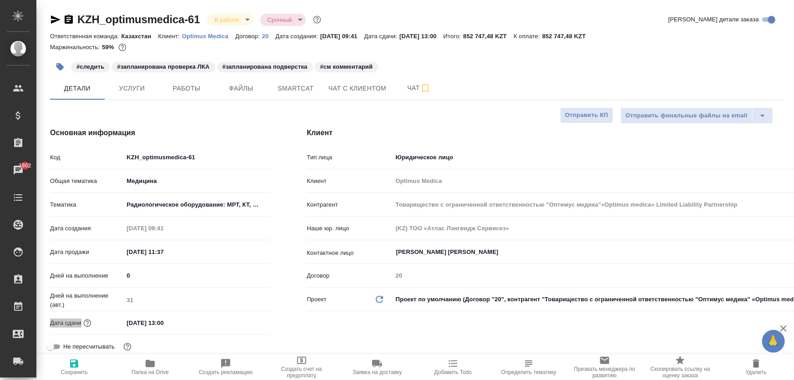
type textarea "x"
type input "Товарищество с ограниченной ответственностью "Оптимус медика"«Optimus medica» L…"
type textarea "x"
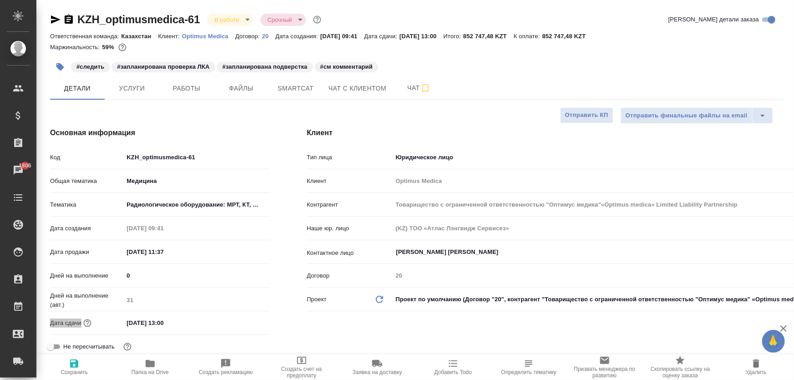
type input "Товарищество с ограниченной ответственностью "Оптимус медика"«Optimus medica» L…"
type textarea "x"
type input "Товарищество с ограниченной ответственностью "Оптимус медика"«Optimus medica» L…"
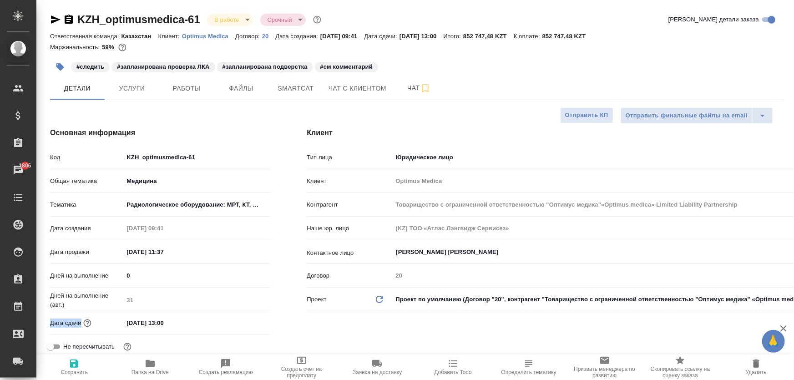
type textarea "x"
click at [481, 118] on div "Клиент Тип лица Юридическое лицо company Клиент Optimus Medica Контрагент Товар…" at bounding box center [544, 256] width 513 height 295
type input "Товарищество с ограниченной ответственностью "Оптимус медика"«Optimus medica» L…"
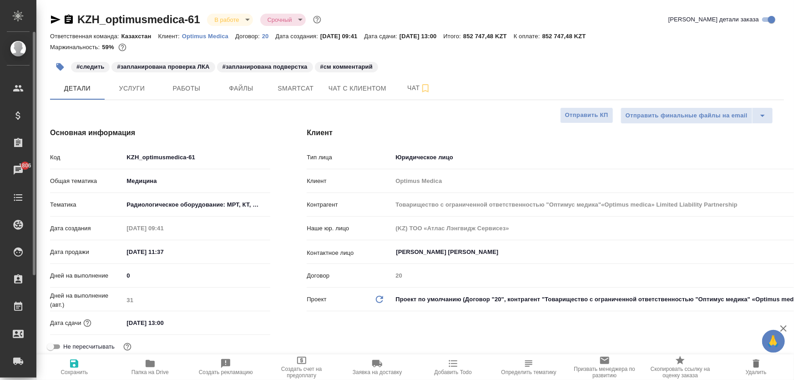
type textarea "x"
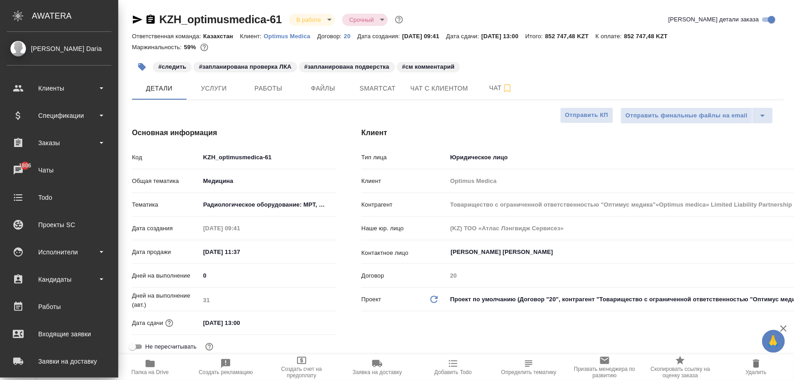
type input "Товарищество с ограниченной ответственностью "Оптимус медика"«Optimus medica» L…"
type textarea "x"
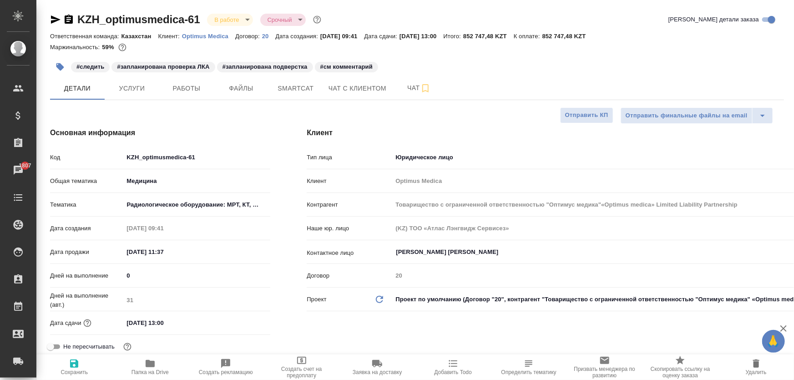
type input "Товарищество с ограниченной ответственностью "Оптимус медика"«Optimus medica» L…"
type textarea "x"
type input "Товарищество с ограниченной ответственностью "Оптимус медика"«Optimus medica» L…"
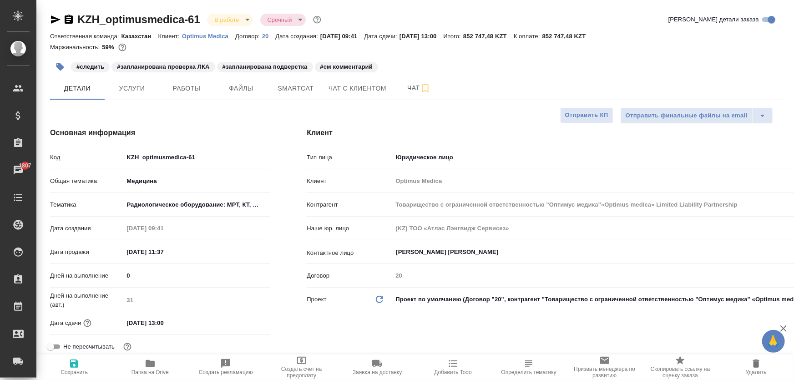
type textarea "x"
type input "Товарищество с ограниченной ответственностью "Оптимус медика"«Optimus medica» L…"
type textarea "x"
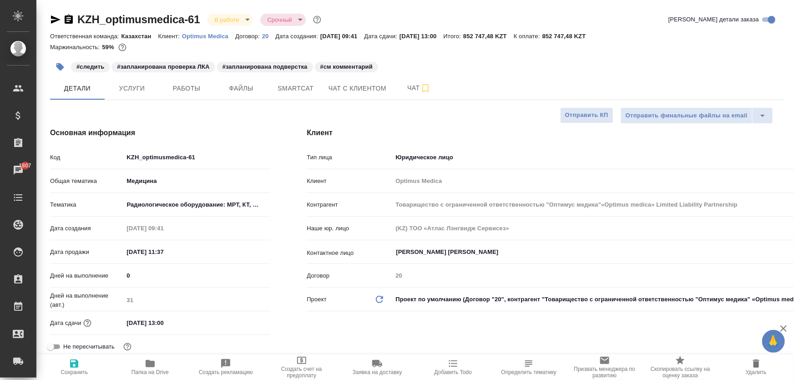
type textarea "x"
type input "Товарищество с ограниченной ответственностью "Оптимус медика"«Optimus medica» L…"
type textarea "x"
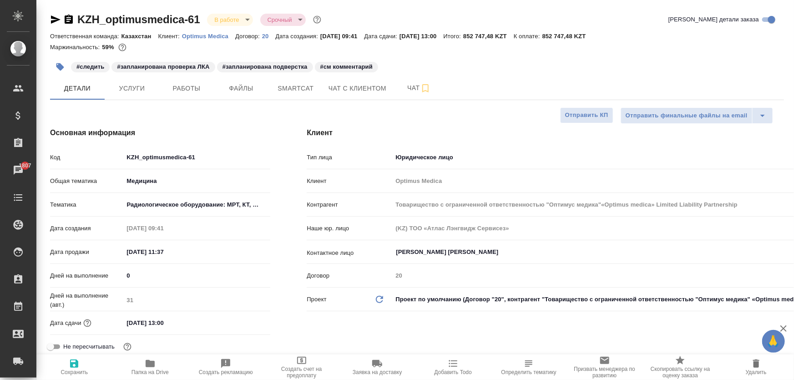
type textarea "x"
type input "Товарищество с ограниченной ответственностью "Оптимус медика"«Optimus medica» L…"
type textarea "x"
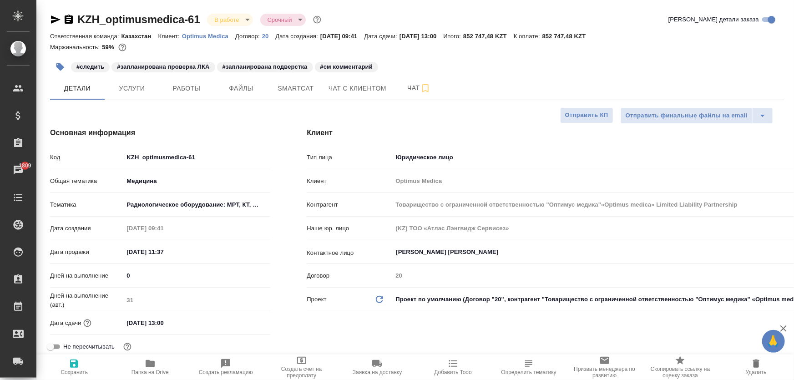
type input "Товарищество с ограниченной ответственностью "Оптимус медика"«Optimus medica» L…"
type textarea "x"
type input "Товарищество с ограниченной ответственностью "Оптимус медика"«Optimus medica» L…"
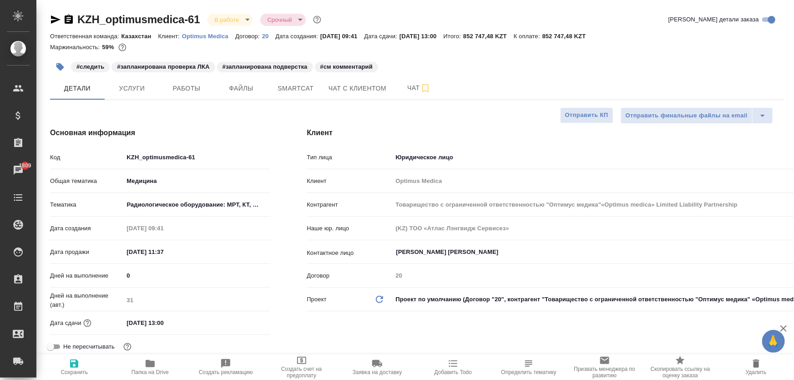
type textarea "x"
type input "Товарищество с ограниченной ответственностью "Оптимус медика"«Optimus medica» L…"
type textarea "x"
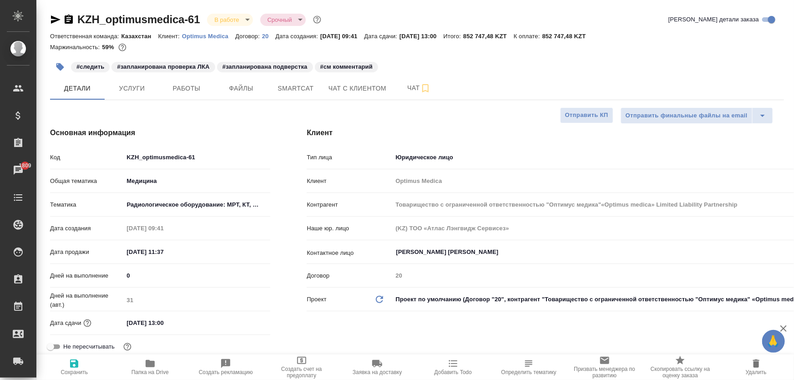
type textarea "x"
type input "Товарищество с ограниченной ответственностью "Оптимус медика"«Optimus medica» L…"
type textarea "x"
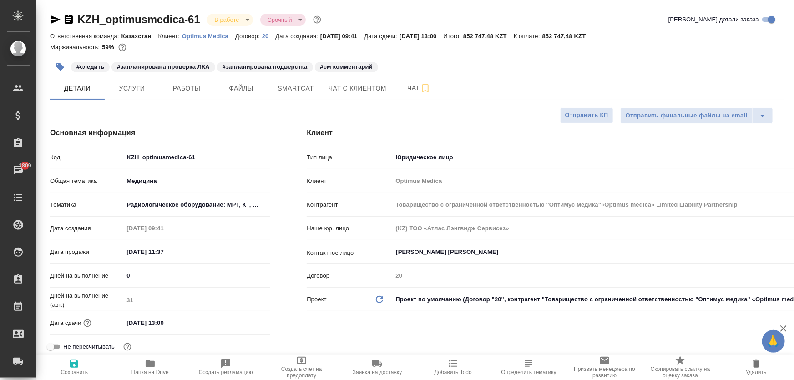
type textarea "x"
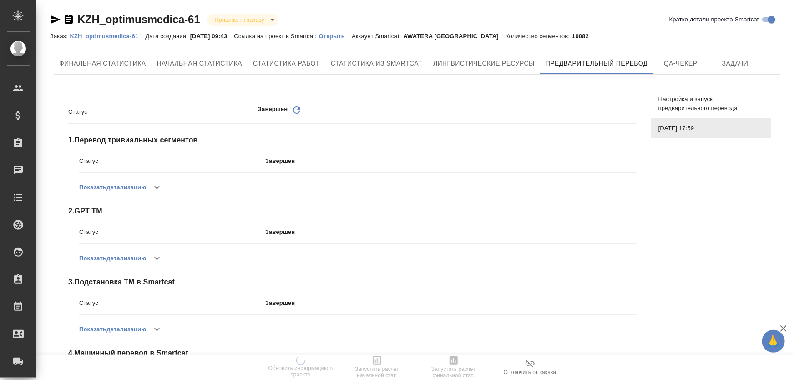
scroll to position [163, 0]
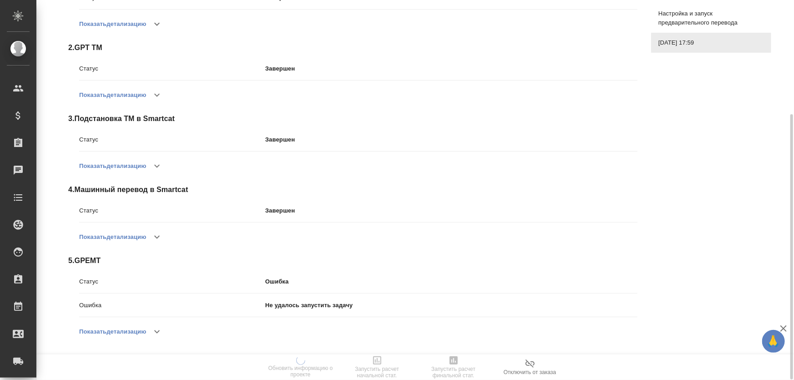
click at [141, 330] on button "Показать детализацию" at bounding box center [112, 332] width 67 height 22
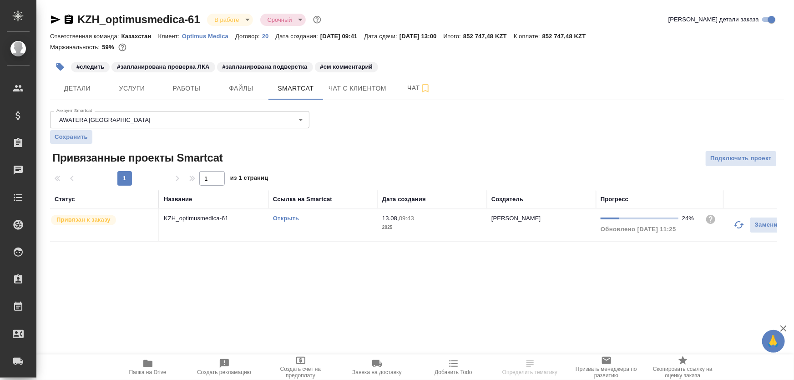
click at [215, 229] on td "KZH_optimusmedica-61" at bounding box center [213, 225] width 109 height 32
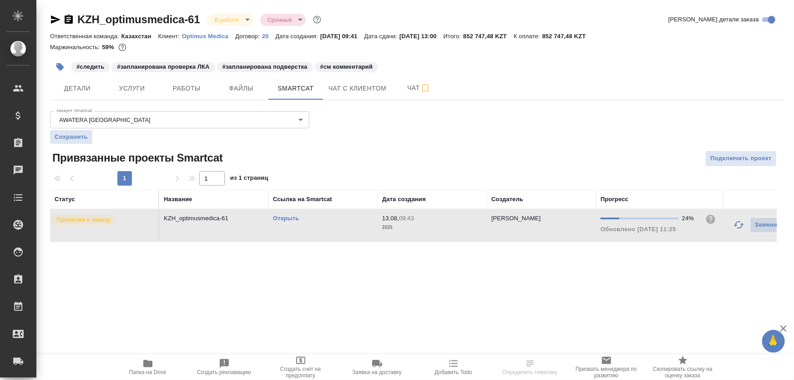
click at [215, 229] on td "KZH_optimusmedica-61" at bounding box center [213, 225] width 109 height 32
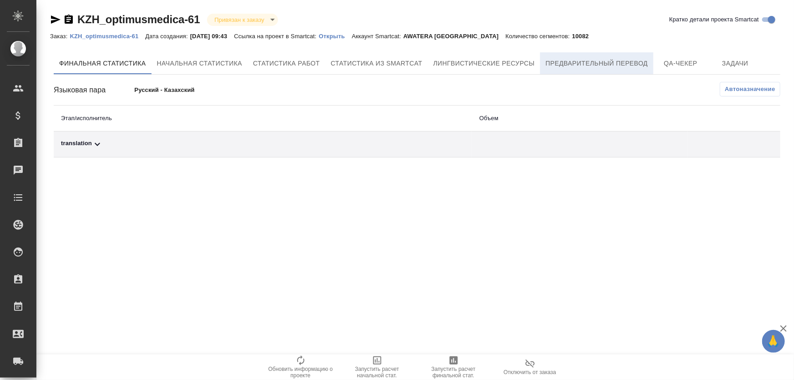
click at [563, 68] on span "Предварительный перевод" at bounding box center [596, 63] width 102 height 11
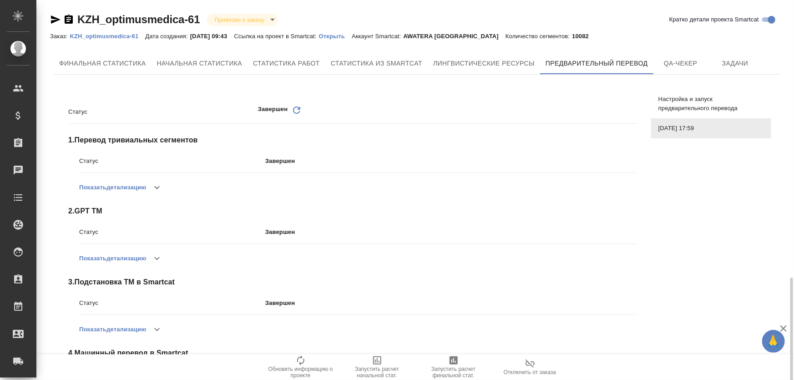
scroll to position [163, 0]
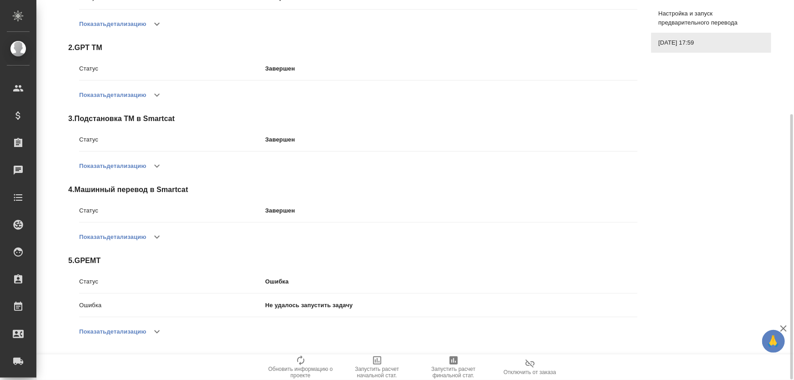
click at [112, 325] on button "Показать детализацию" at bounding box center [112, 332] width 67 height 22
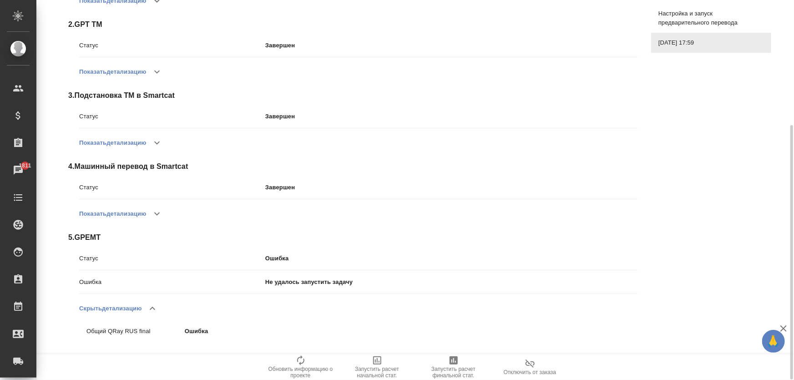
scroll to position [0, 0]
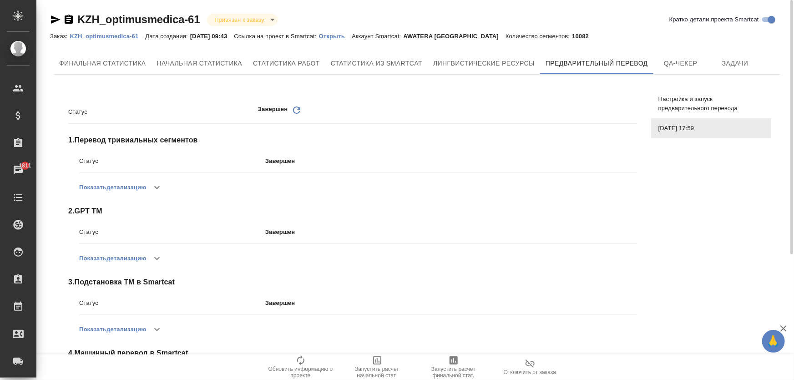
click at [684, 104] on span "Настройка и запуск предварительного перевода" at bounding box center [711, 104] width 106 height 18
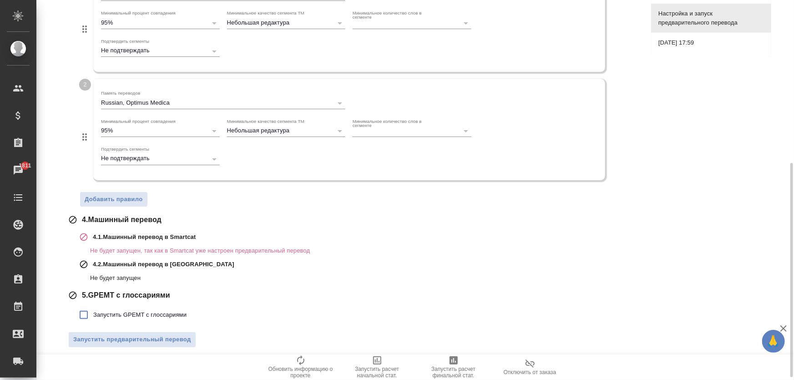
scroll to position [293, 0]
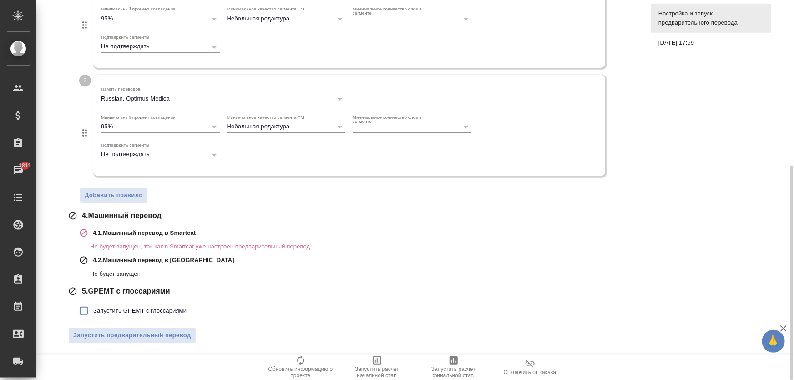
click at [116, 309] on span "Запустить GPEMT с глоссариями" at bounding box center [139, 310] width 93 height 9
click at [93, 309] on input "Запустить GPEMT с глоссариями" at bounding box center [83, 310] width 19 height 19
checkbox input "true"
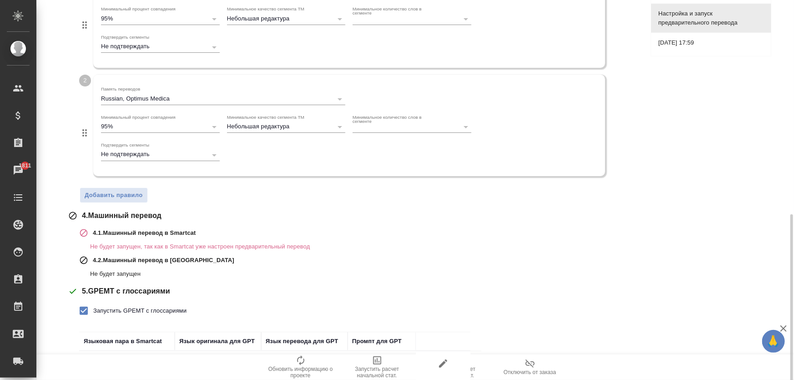
scroll to position [356, 0]
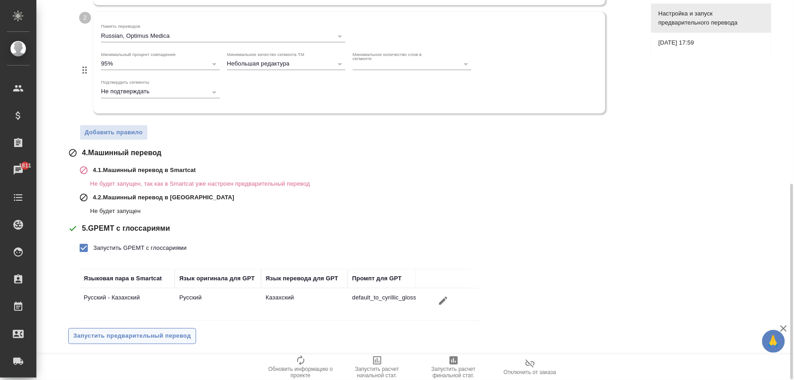
click at [176, 337] on span "Запустить предварительный перевод" at bounding box center [132, 336] width 118 height 10
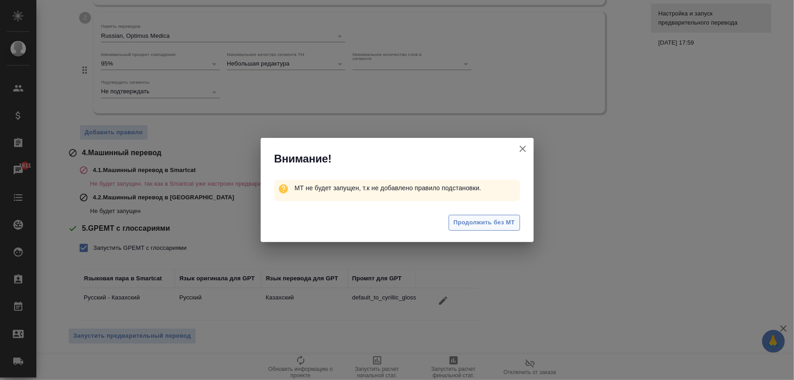
click at [494, 226] on span "Продолжить без МТ" at bounding box center [483, 222] width 61 height 10
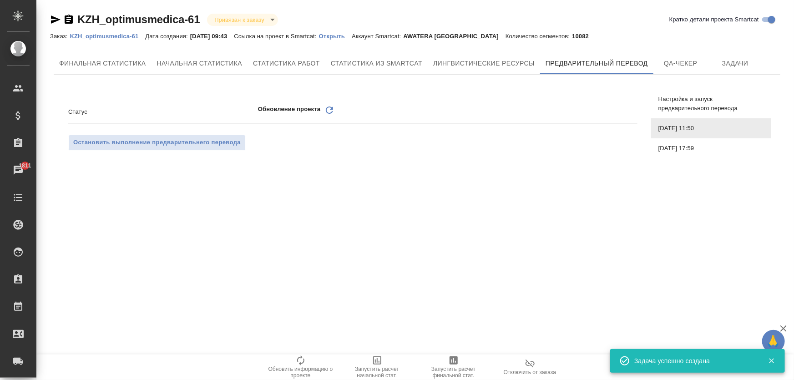
scroll to position [0, 0]
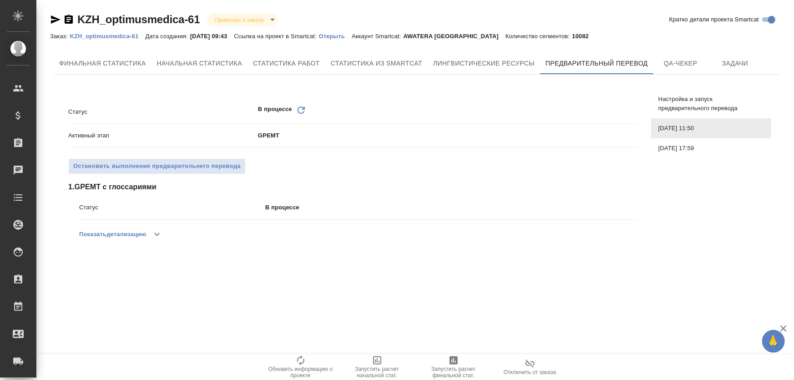
click at [150, 240] on button "button" at bounding box center [157, 234] width 22 height 22
click at [157, 232] on icon "button" at bounding box center [156, 234] width 11 height 11
click at [141, 236] on button "Показать детализацию" at bounding box center [112, 234] width 67 height 22
click at [141, 233] on button "Показать детализацию" at bounding box center [112, 234] width 67 height 22
drag, startPoint x: 156, startPoint y: 235, endPoint x: 162, endPoint y: 235, distance: 5.9
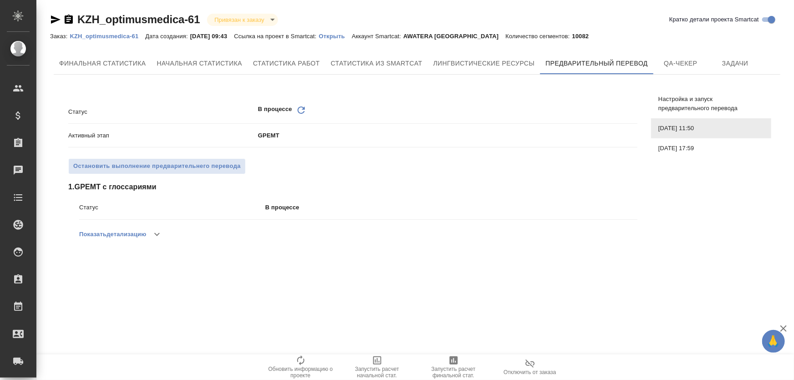
click at [156, 234] on icon "button" at bounding box center [156, 234] width 11 height 11
drag, startPoint x: 282, startPoint y: 259, endPoint x: 338, endPoint y: 254, distance: 55.7
click at [337, 254] on div "Общий QRay RUS final Перевод сегментов (2000 сегментов) default_to_cyrill..." at bounding box center [358, 256] width 558 height 23
click at [332, 287] on div "Статус В процессе Обновить Активный этап GPEMT Остановить выполнение предварите…" at bounding box center [417, 186] width 726 height 208
drag, startPoint x: 185, startPoint y: 253, endPoint x: 251, endPoint y: 268, distance: 67.5
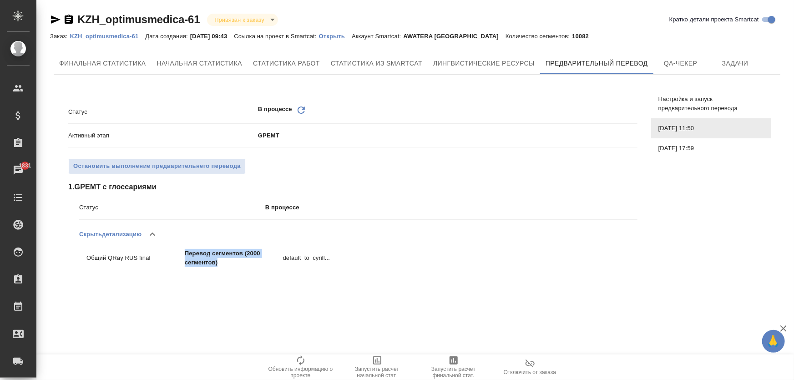
click at [251, 268] on li "Общий QRay RUS final Перевод сегментов (2000 сегментов) default_to_cyrill..." at bounding box center [204, 256] width 250 height 23
